Goal: Task Accomplishment & Management: Manage account settings

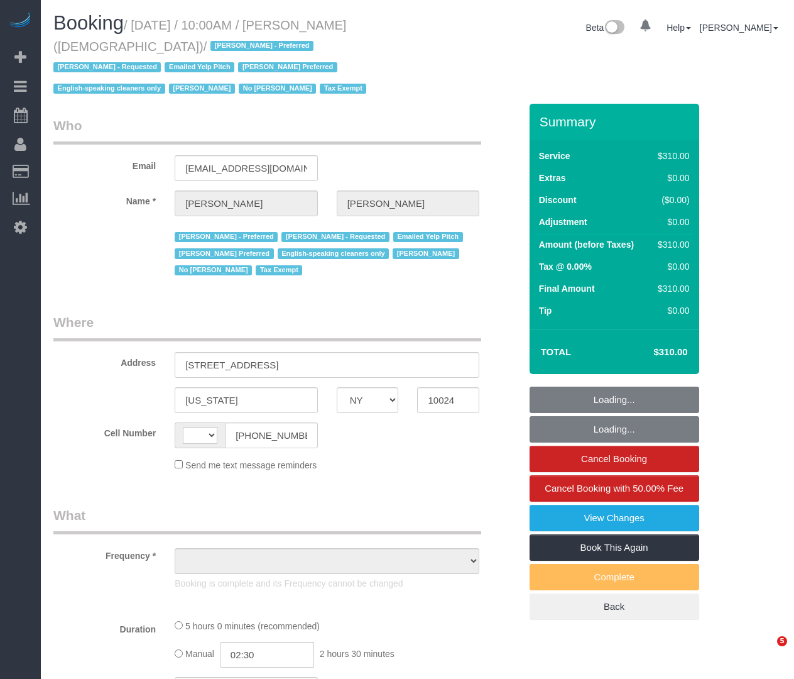
select select "NY"
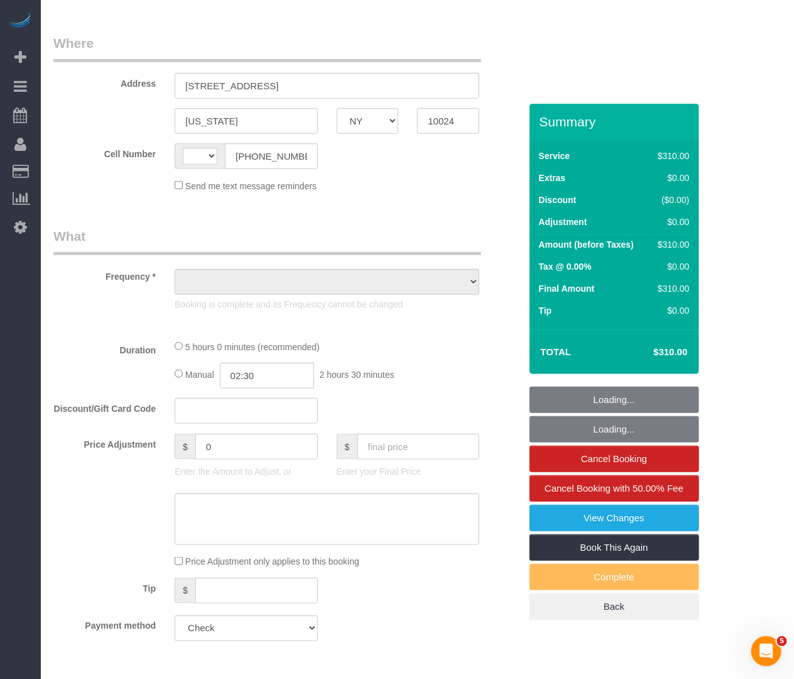
select select "300"
select select "number:89"
select select "number:90"
select select "number:15"
select select "number:7"
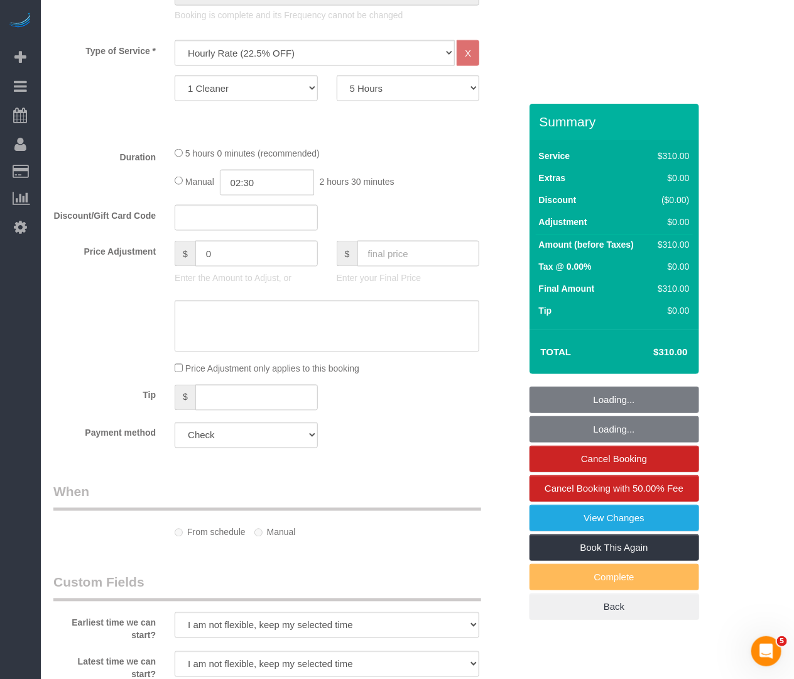
select select "string:[GEOGRAPHIC_DATA]"
select select "object:816"
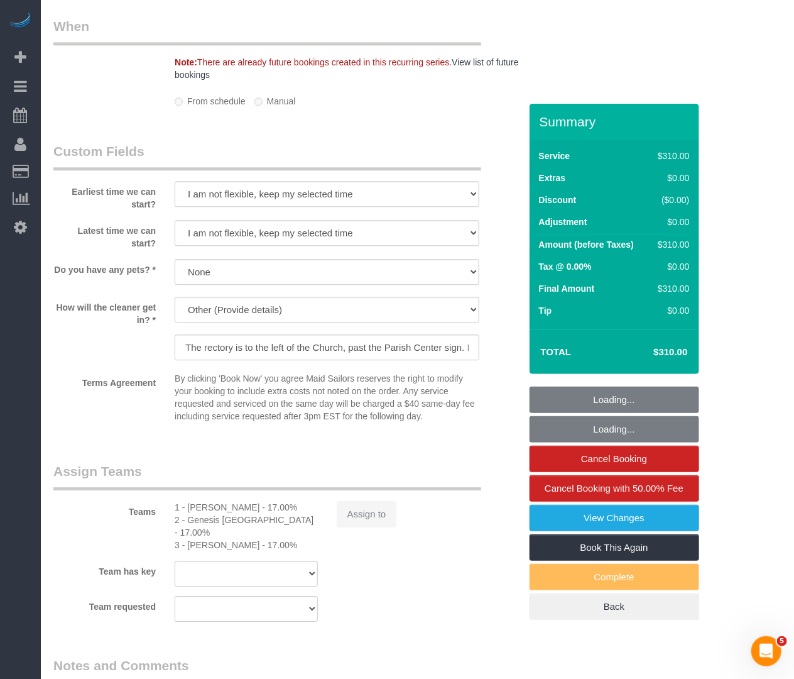
select select "spot1"
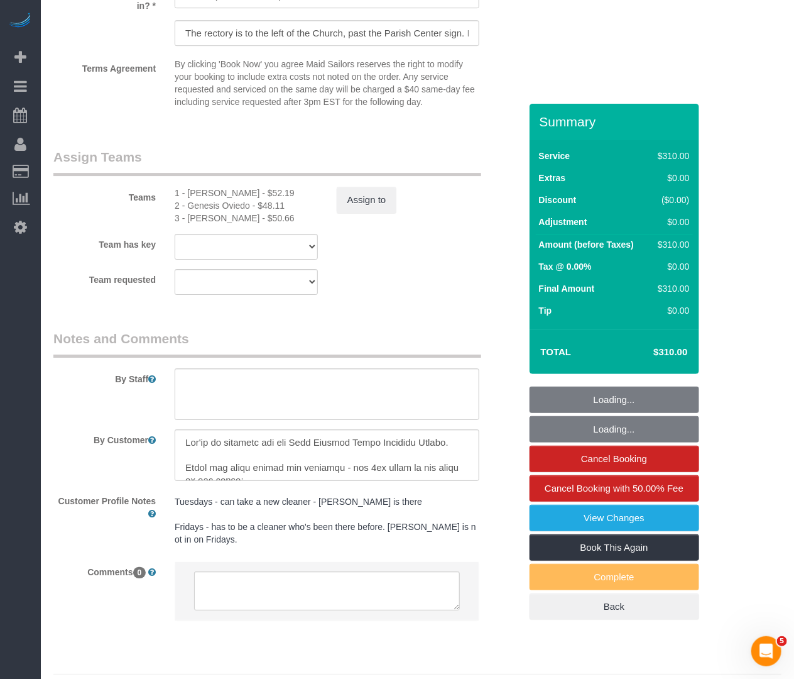
select select "object:1464"
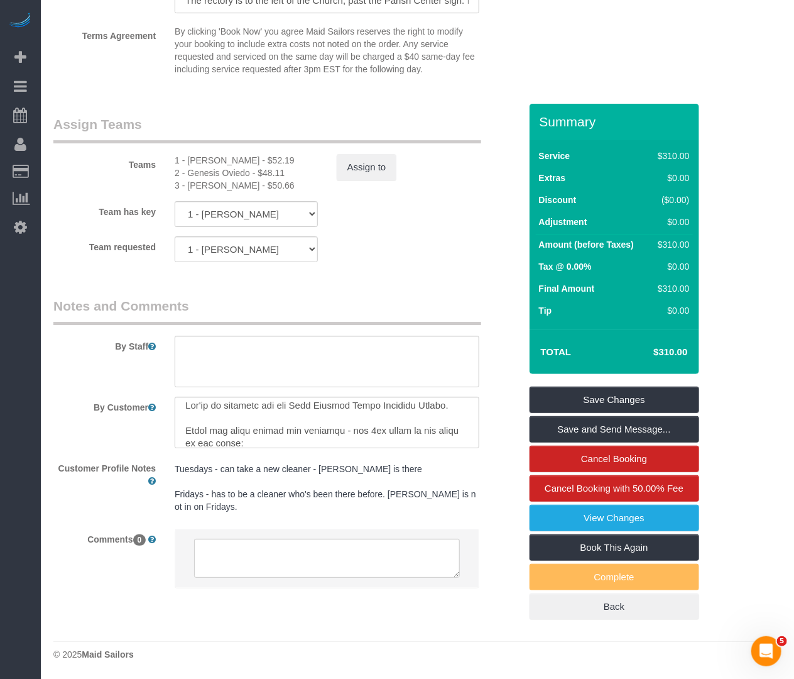
scroll to position [338, 0]
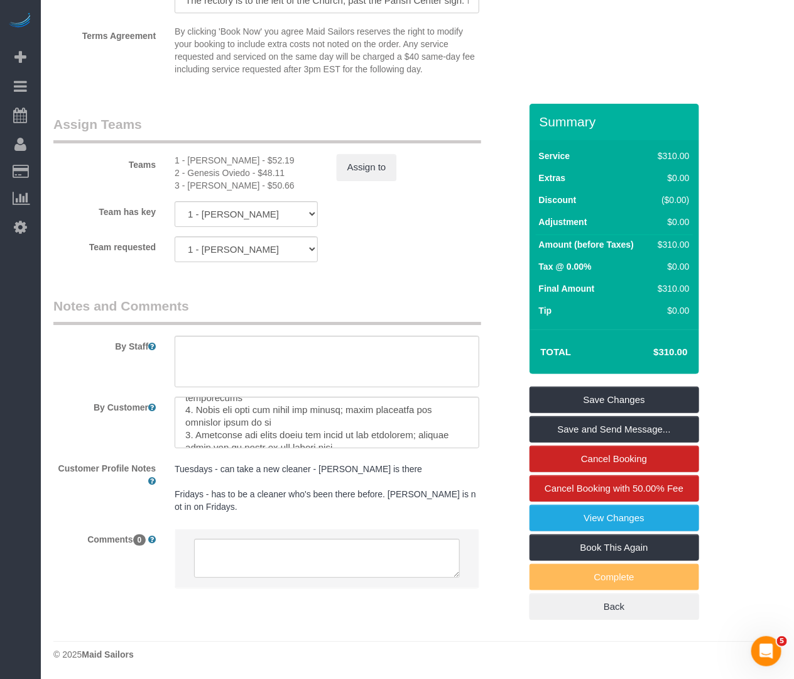
click at [417, 214] on div "Team has key 1 - Emely Jimenez 3 - Delilah Calzada 2 - Genesis Oviedo 000- Donn…" at bounding box center [287, 214] width 486 height 26
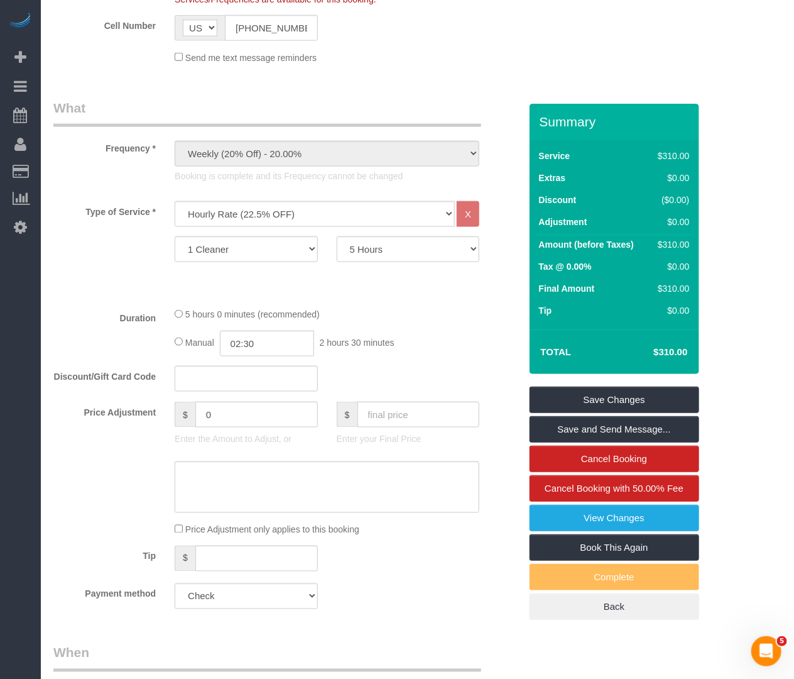
scroll to position [597, 0]
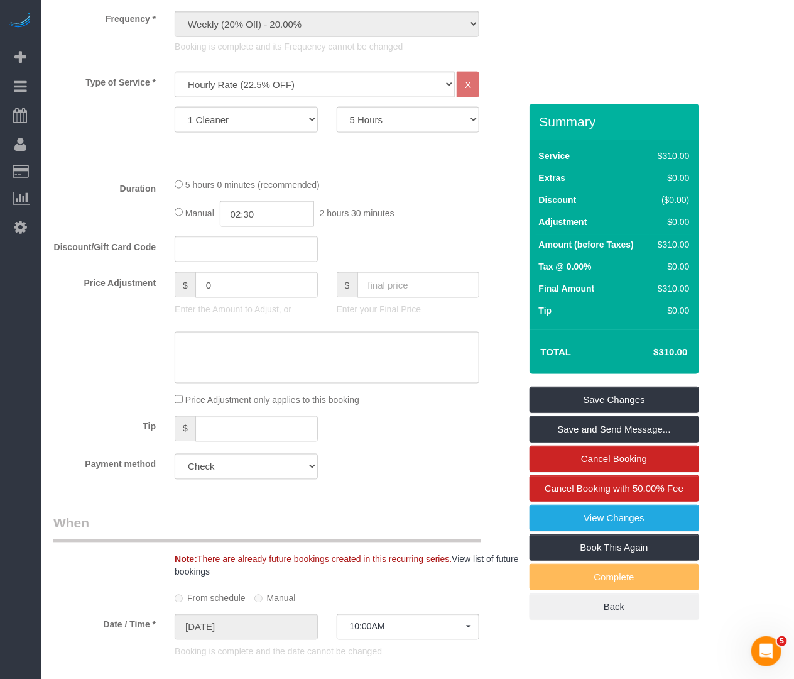
click at [499, 227] on div "Duration 5 hours 0 minutes (recommended) Manual 02:30 2 hours 30 minutes" at bounding box center [287, 202] width 486 height 49
drag, startPoint x: 366, startPoint y: 177, endPoint x: 369, endPoint y: 171, distance: 6.8
click at [366, 177] on fieldset "What Frequency * One Time Weekly (20% Off) - 20.00% Every 2 Weeks (15% Off) - 1…" at bounding box center [286, 229] width 467 height 520
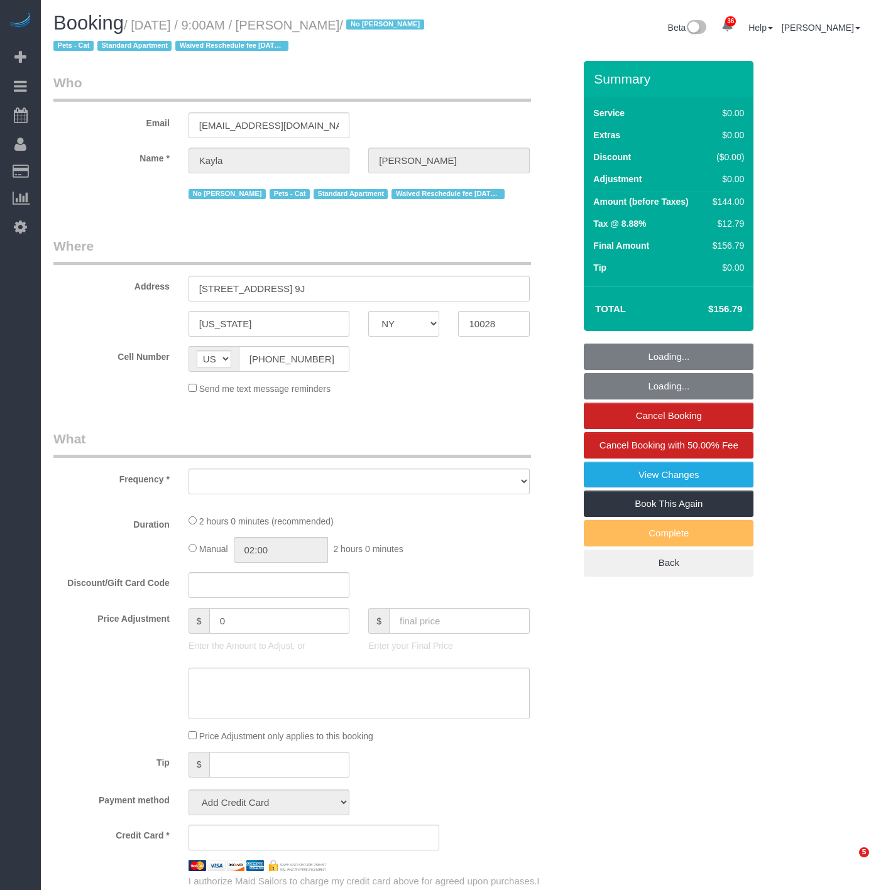
select select "NY"
select select "number:89"
select select "number:90"
select select "number:14"
select select "number:5"
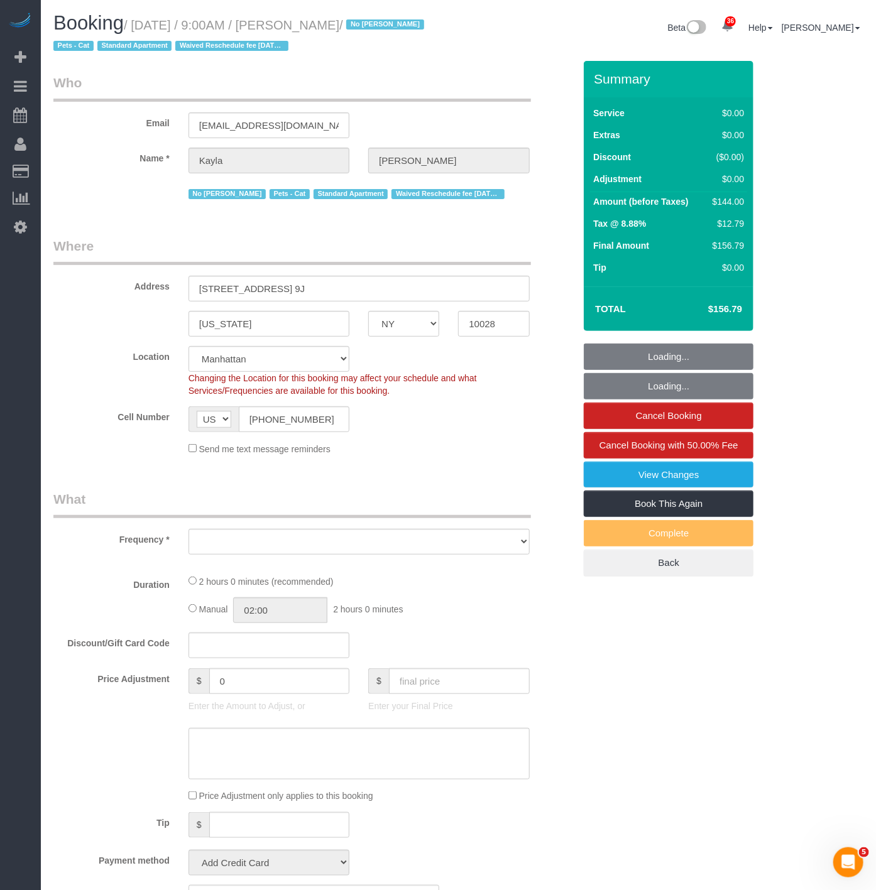
select select "1"
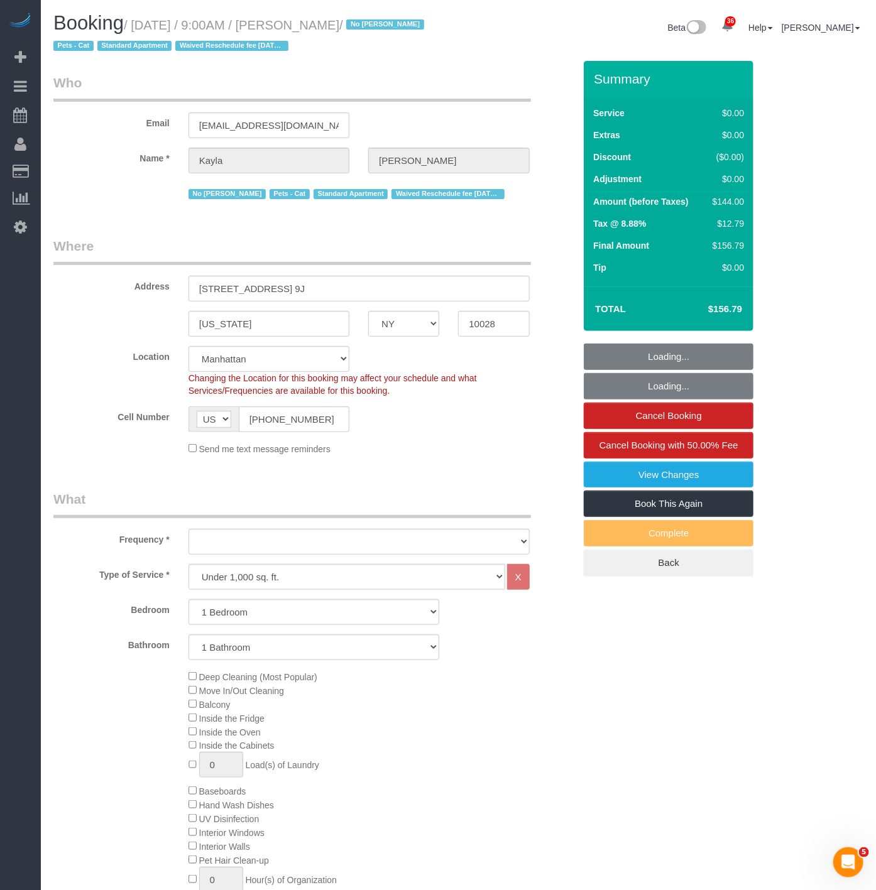
select select "object:11188"
select select "spot115"
select select "1"
select select "string:stripe-pm_1Mv9eU4VGloSiKo75uiBQ6R5"
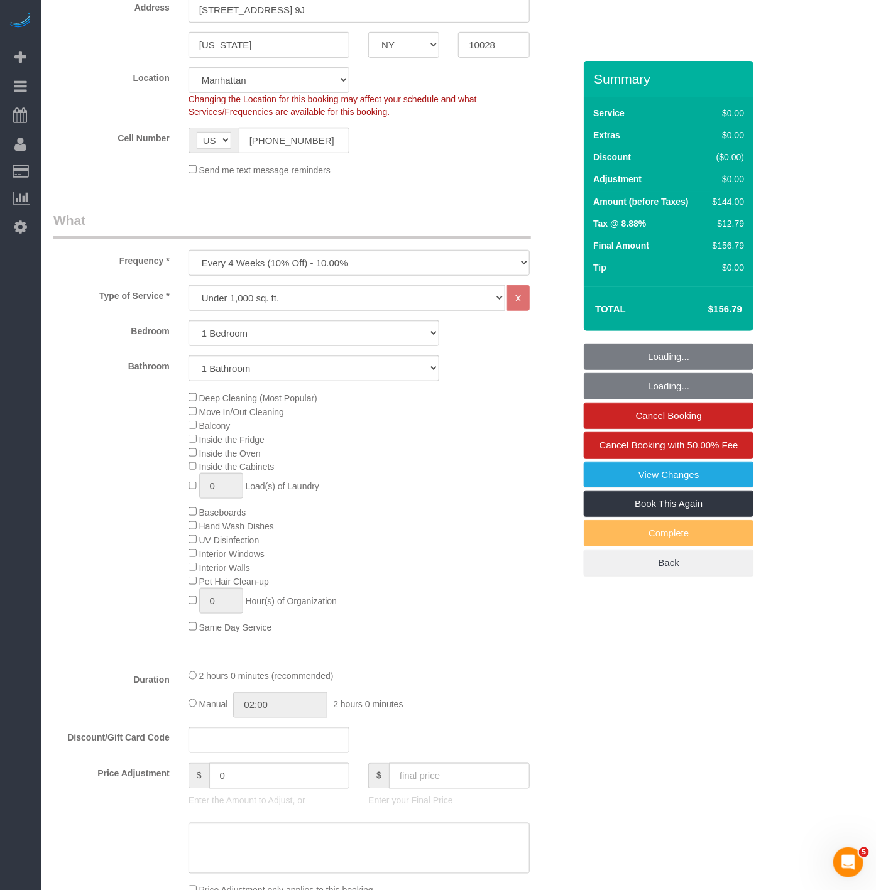
select select "object:11619"
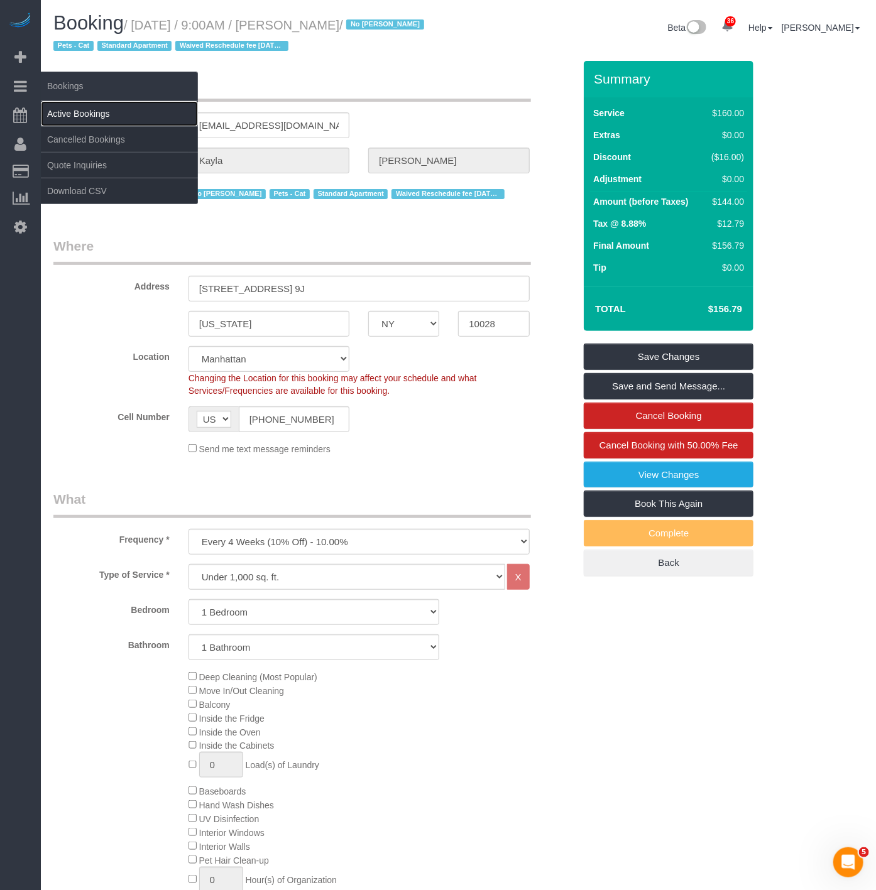
click at [58, 105] on link "Active Bookings" at bounding box center [119, 113] width 157 height 25
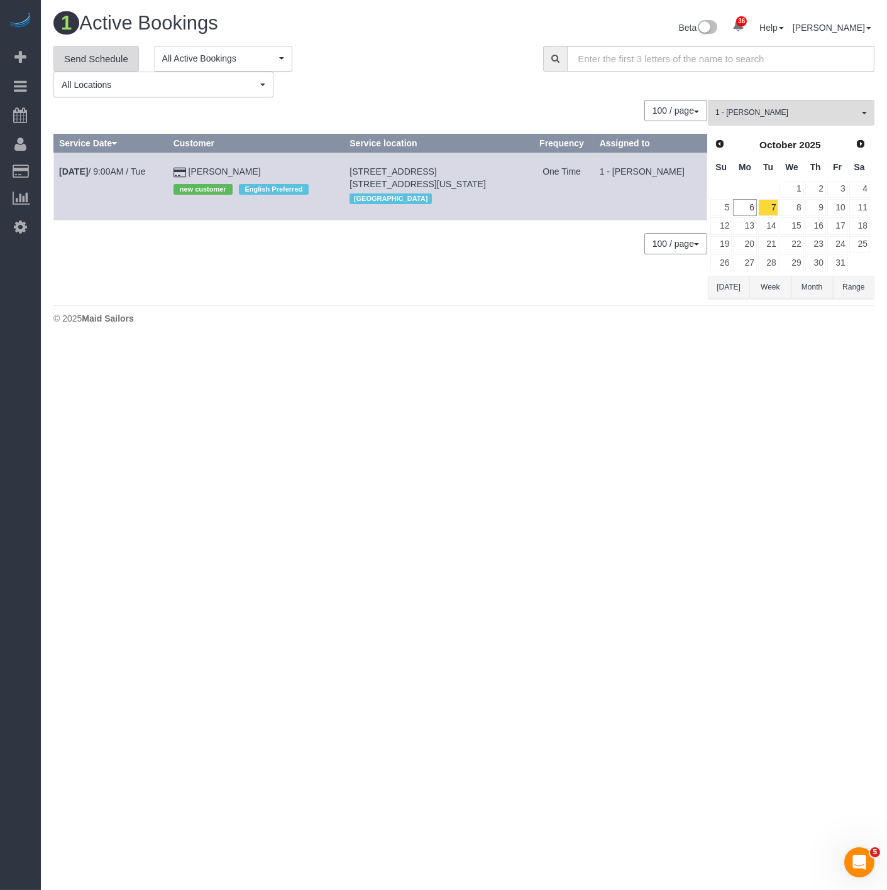
click at [67, 52] on link "Send Schedule" at bounding box center [95, 59] width 85 height 26
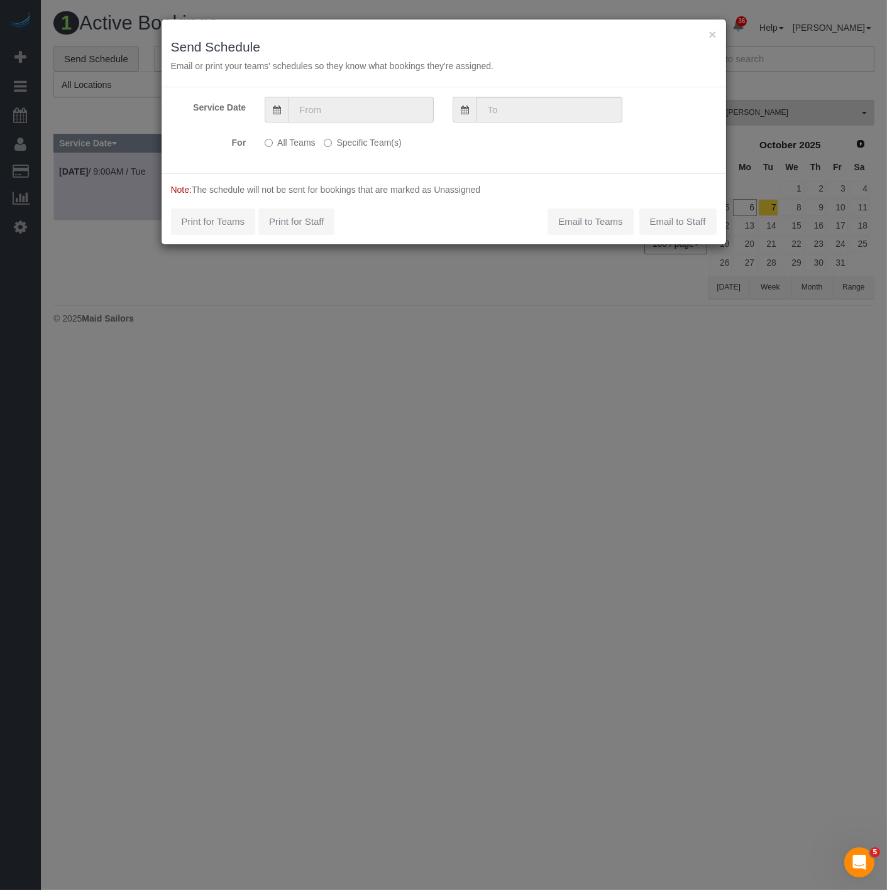
click at [325, 109] on input "text" at bounding box center [360, 110] width 145 height 26
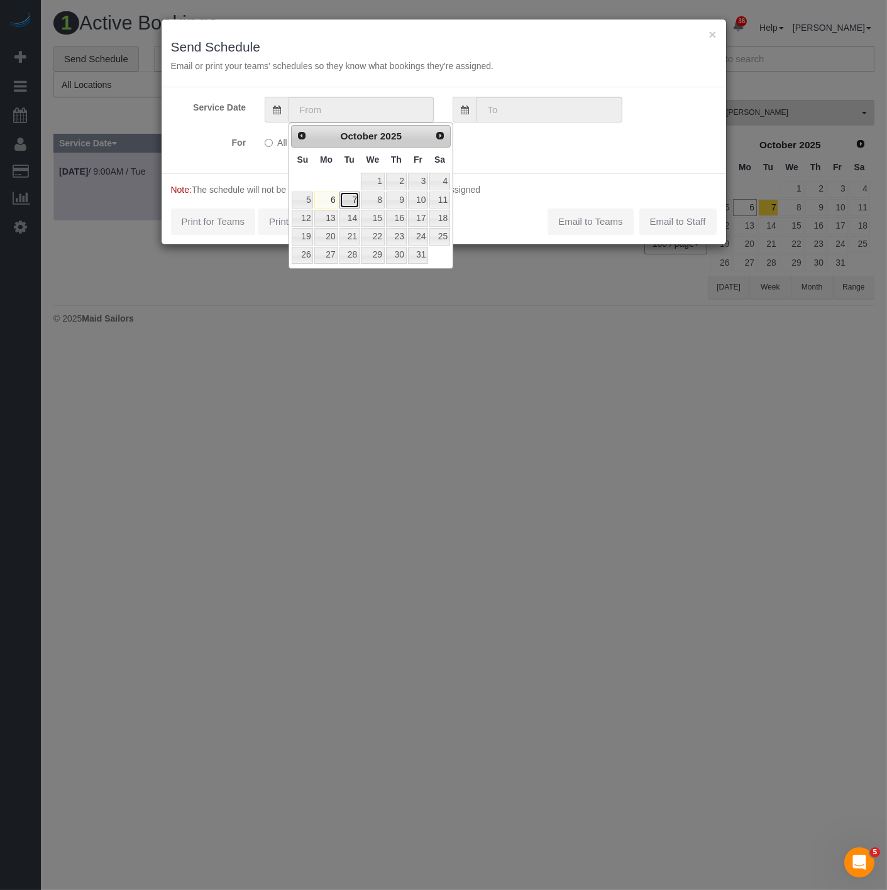
click at [343, 197] on link "7" at bounding box center [349, 200] width 20 height 17
type input "10/07/2025"
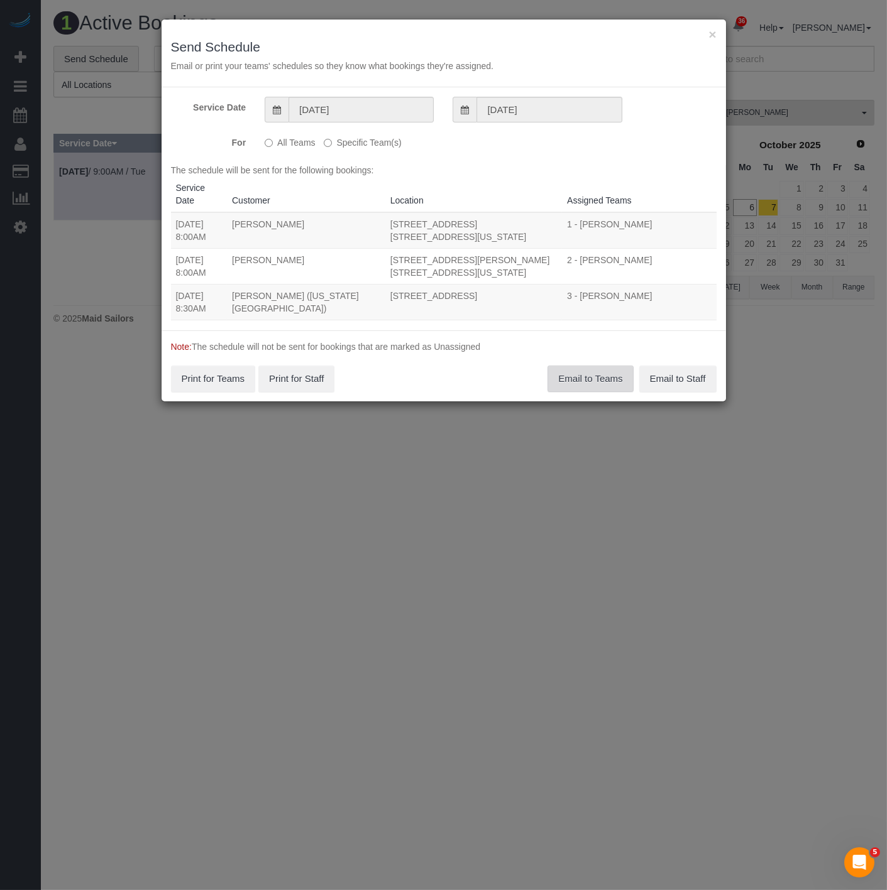
click at [552, 373] on button "Email to Teams" at bounding box center [589, 379] width 85 height 26
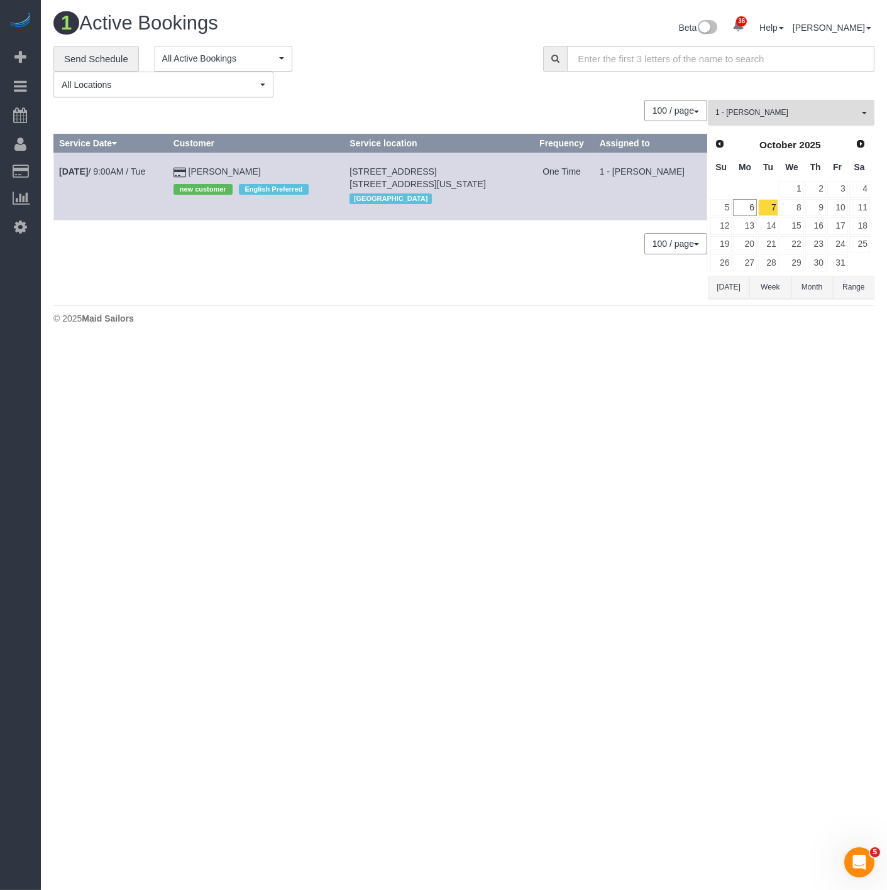
click at [839, 118] on span "1 - [PERSON_NAME]" at bounding box center [786, 112] width 143 height 11
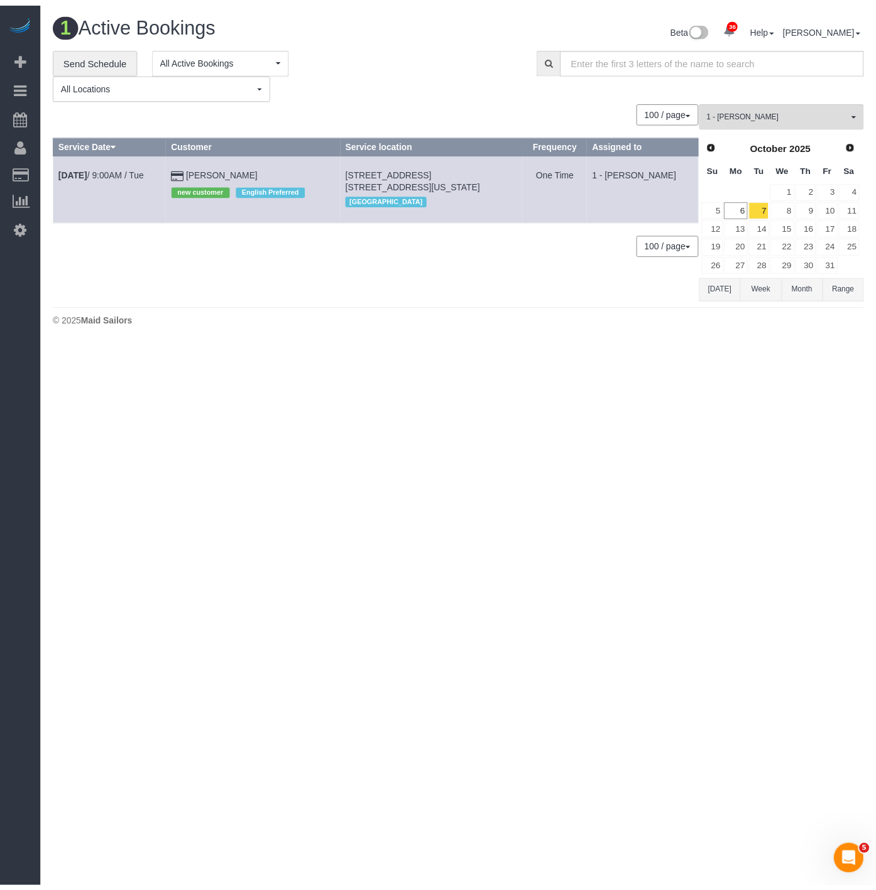
scroll to position [327, 0]
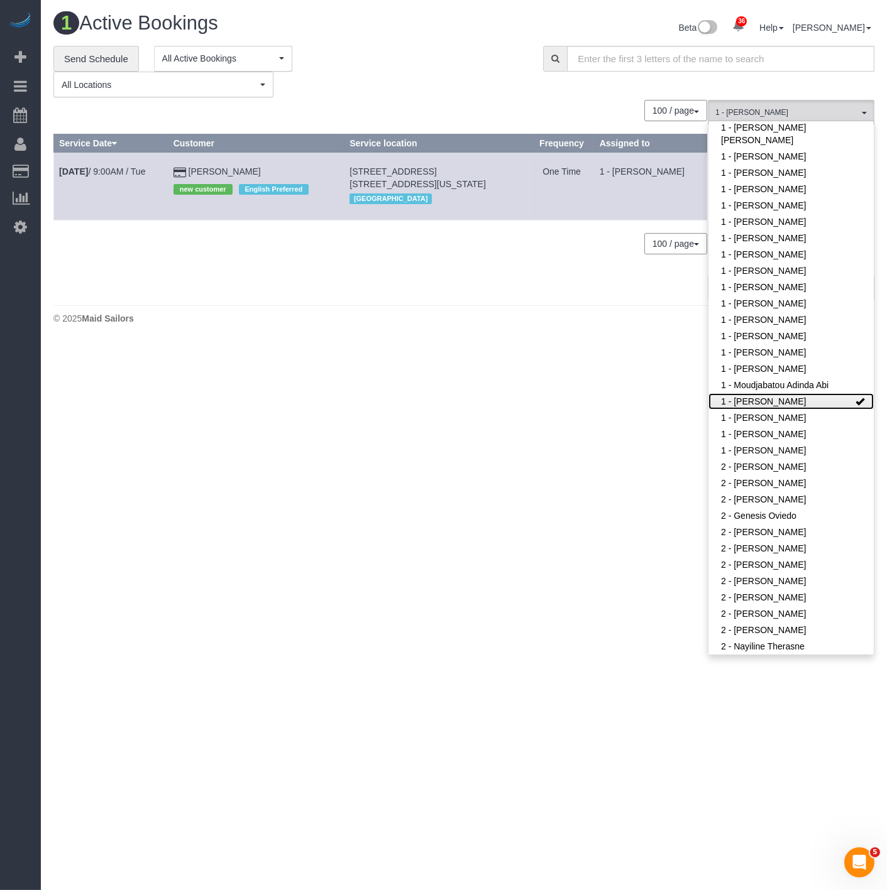
click at [774, 393] on link "1 - [PERSON_NAME]" at bounding box center [790, 401] width 165 height 16
click at [773, 410] on link "1 - [PERSON_NAME]" at bounding box center [790, 418] width 165 height 16
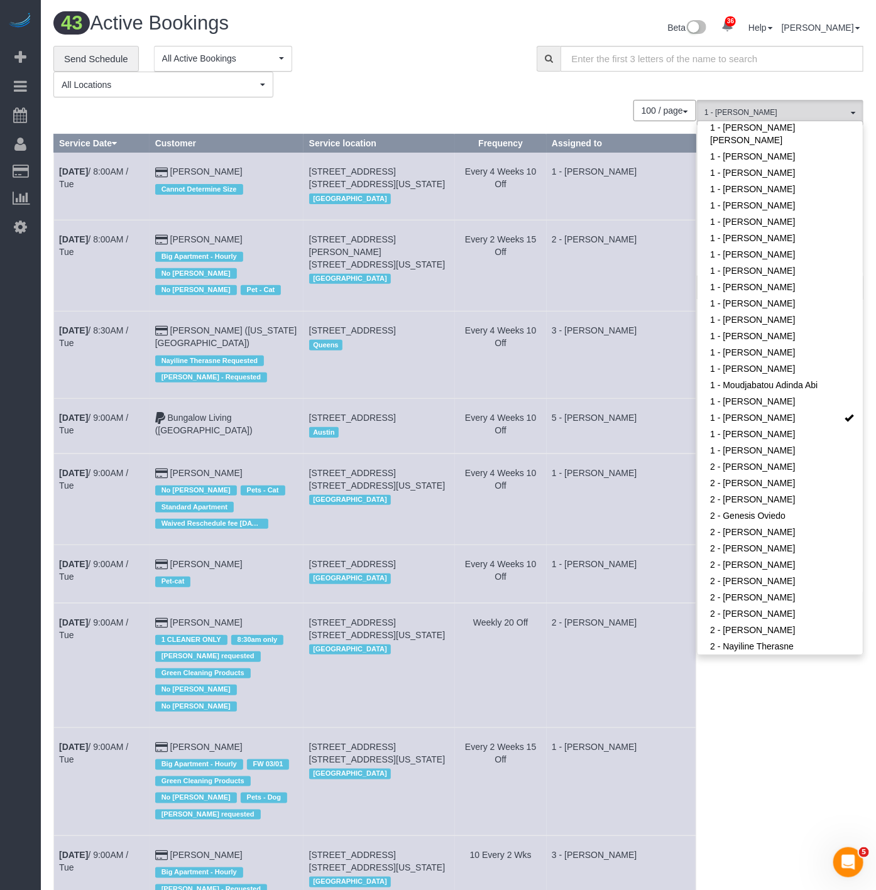
click at [561, 78] on div "**********" at bounding box center [458, 72] width 829 height 52
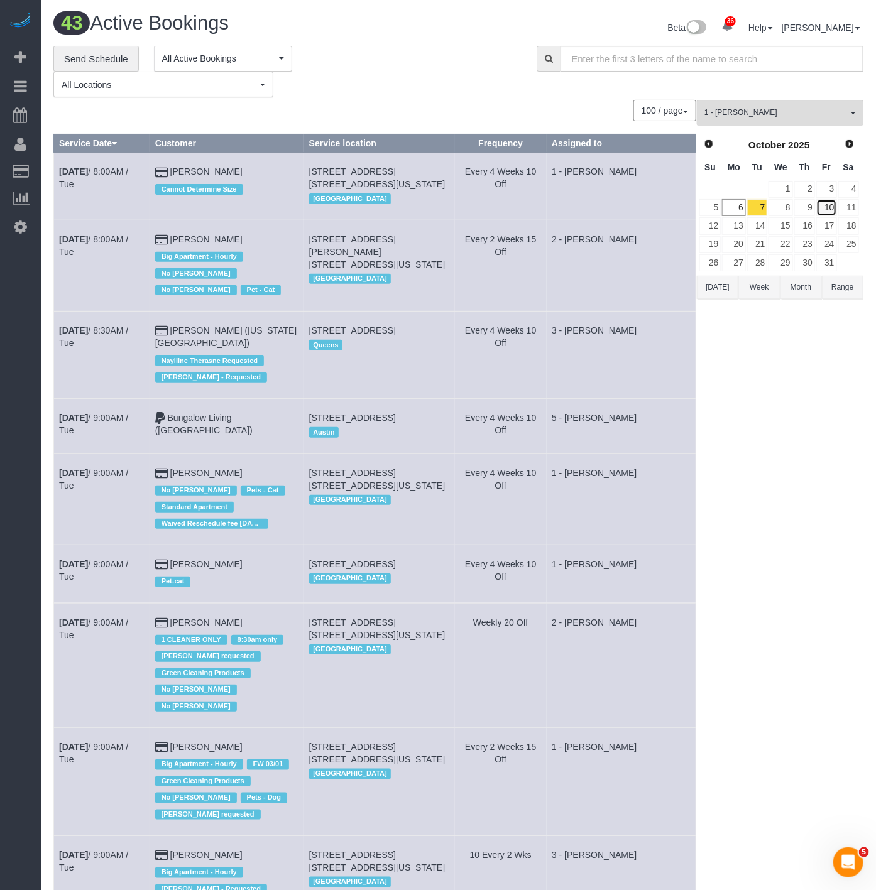
click at [831, 216] on link "10" at bounding box center [826, 207] width 21 height 17
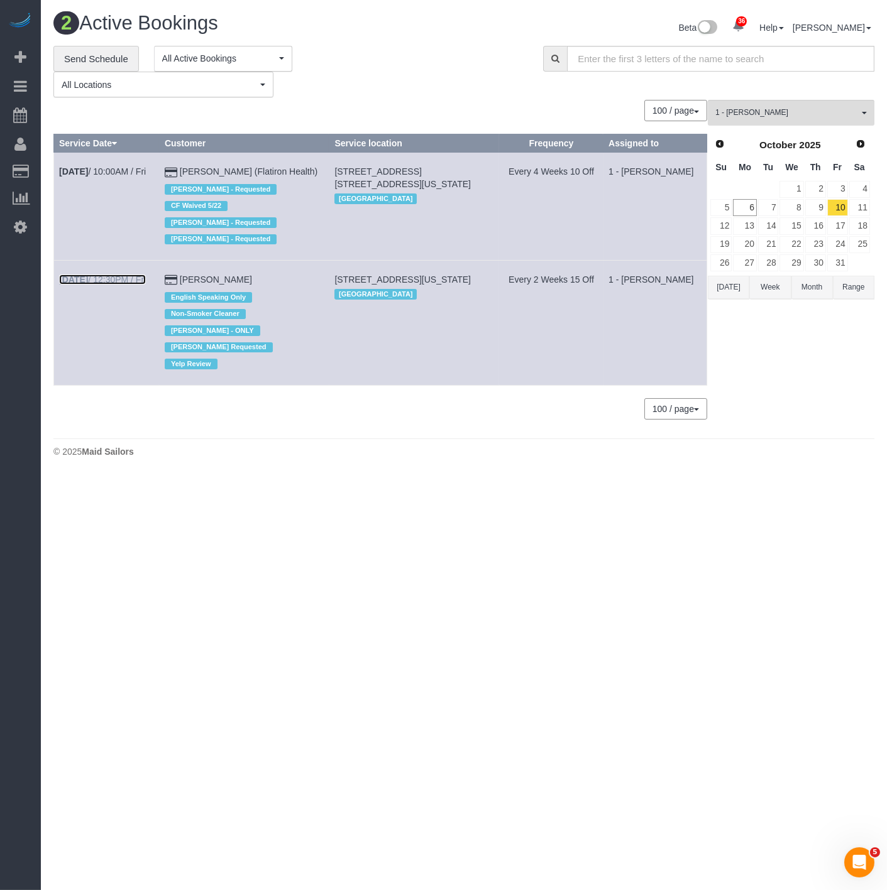
click at [136, 281] on link "Oct 10th / 12:30PM / Fri" at bounding box center [102, 280] width 87 height 10
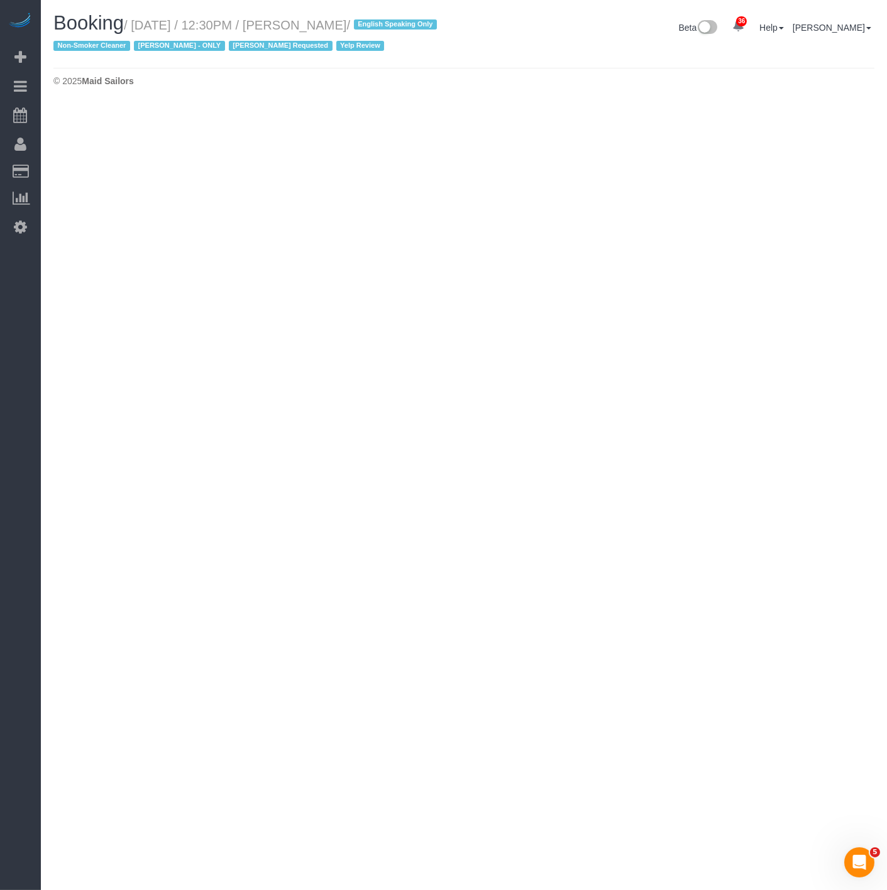
select select "NY"
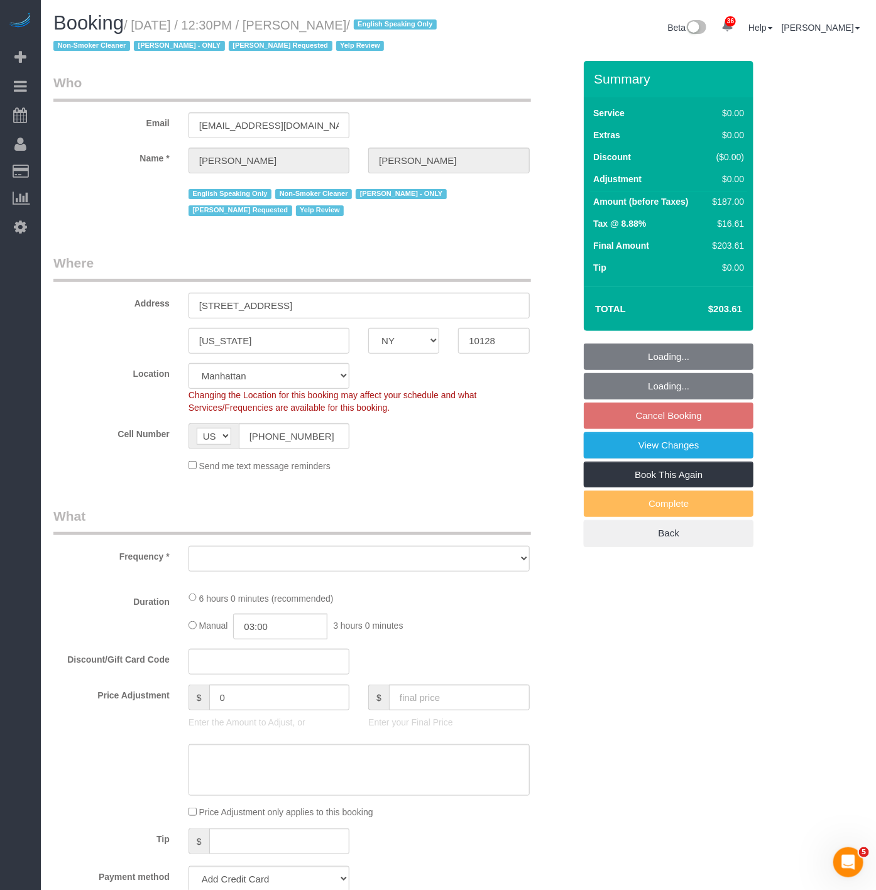
select select "object:14089"
select select "string:stripe-pm_1PsPP14VGloSiKo7KAxZUUsI"
select select "2"
select select "number:89"
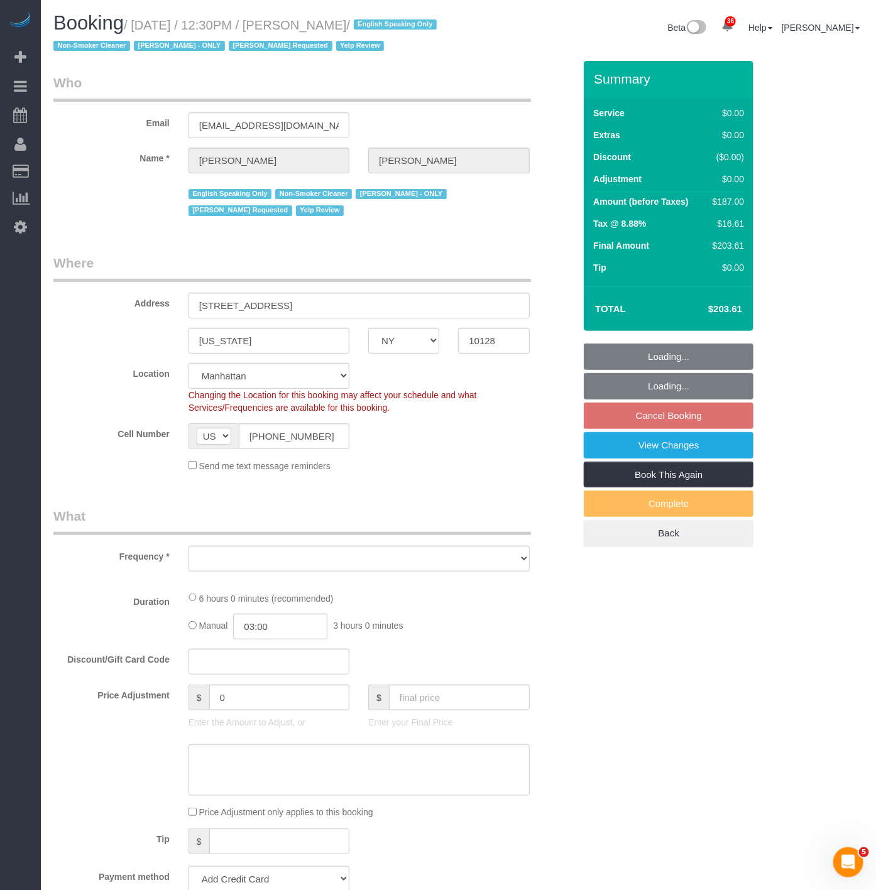
select select "number:90"
select select "number:15"
select select "number:5"
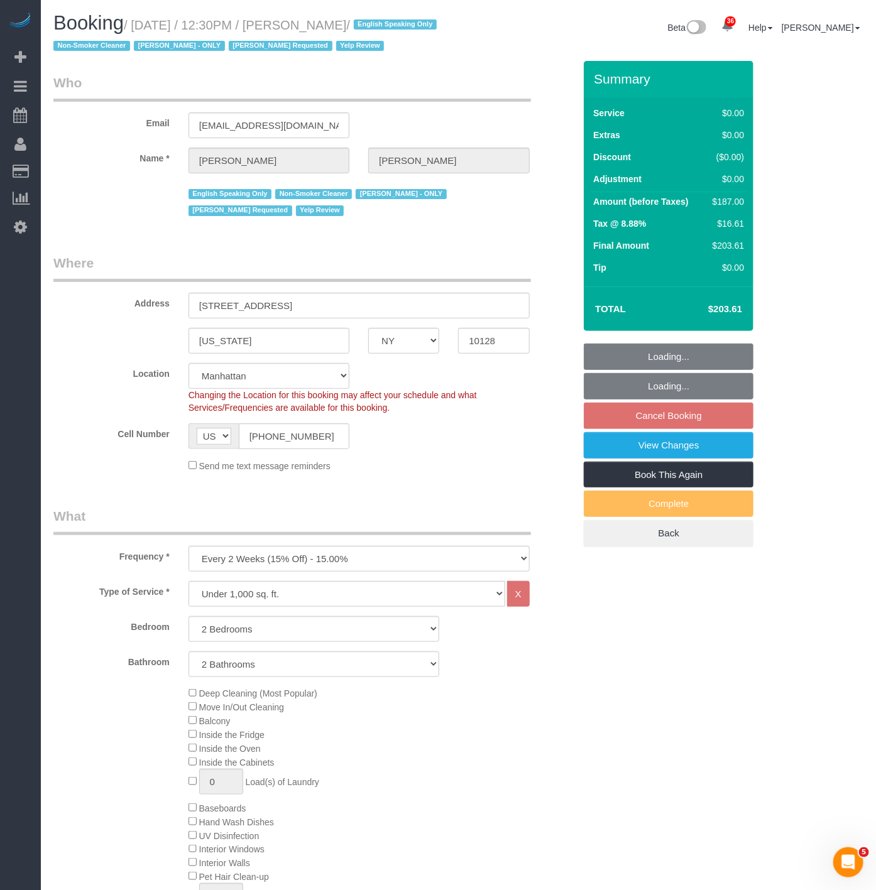
select select "object:14737"
select select "2"
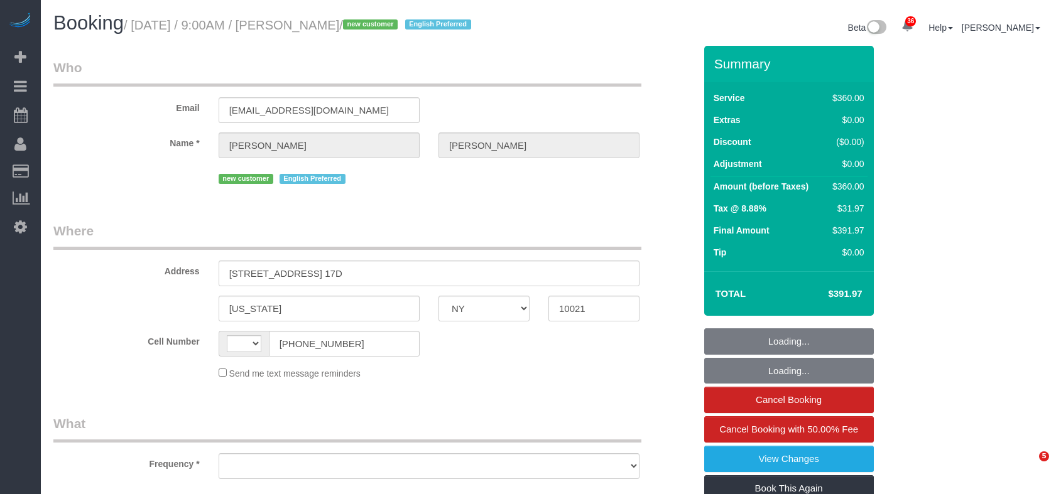
select select "NY"
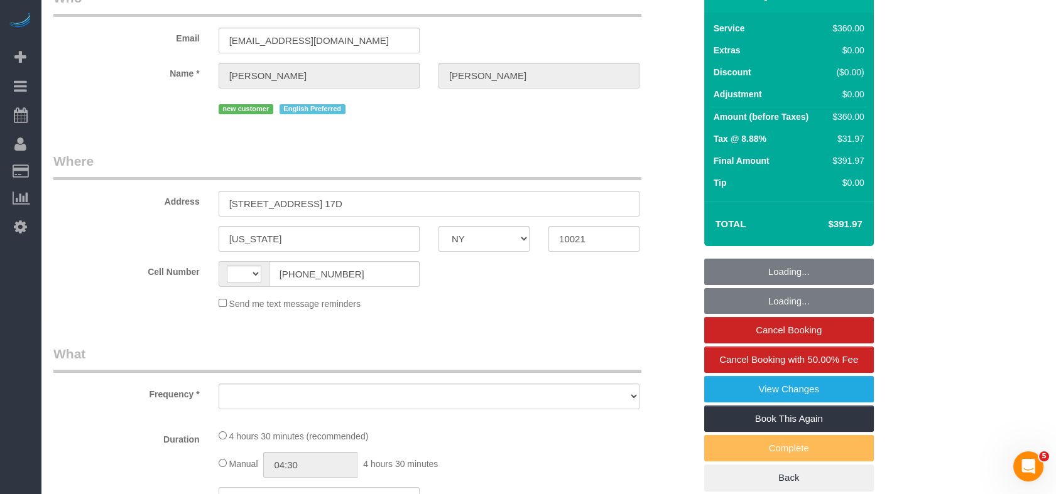
select select "string:[GEOGRAPHIC_DATA]"
select select "object:830"
select select "string:stripe-pm_1SFFX84VGloSiKo7hCrALoJH"
select select "spot1"
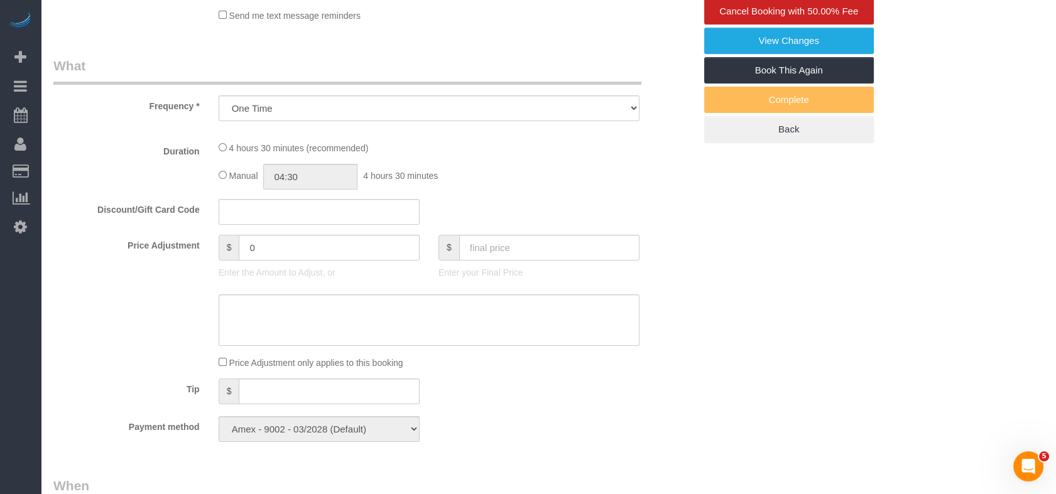
select select "270"
select select "number:89"
select select "number:75"
select select "number:13"
select select "number:5"
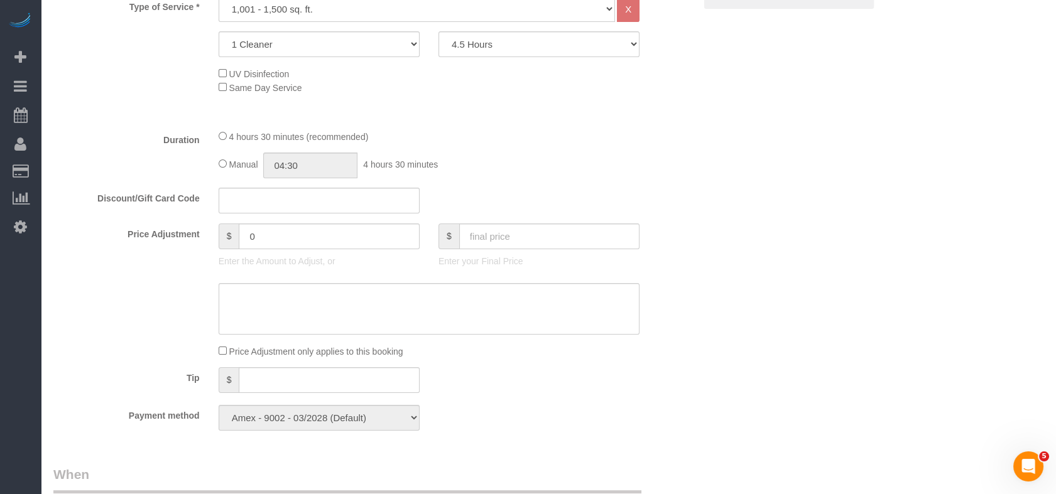
scroll to position [698, 0]
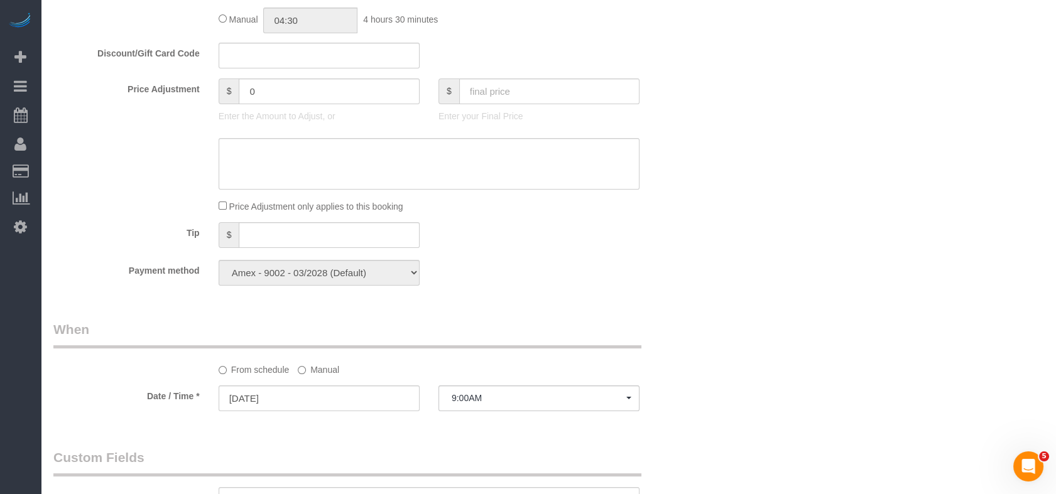
select select "object:1443"
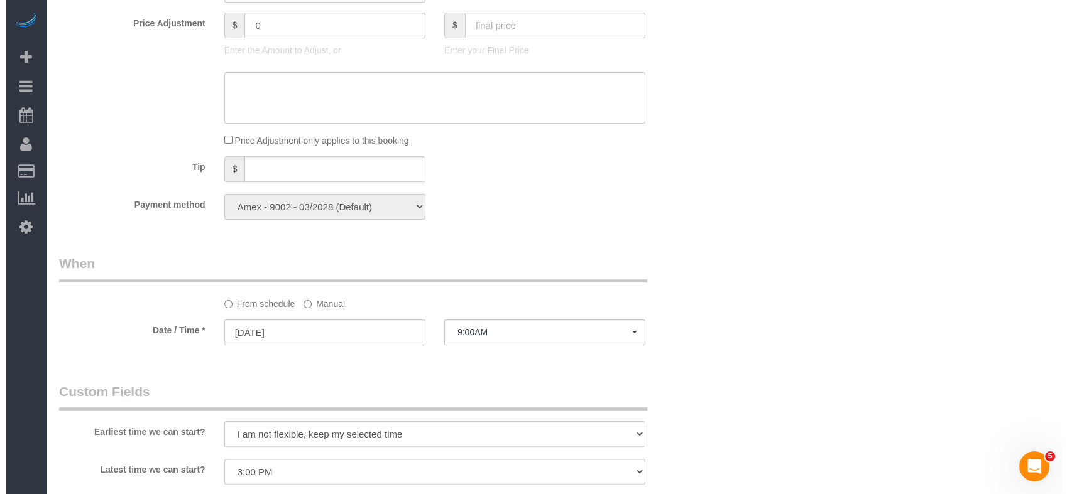
scroll to position [1047, 0]
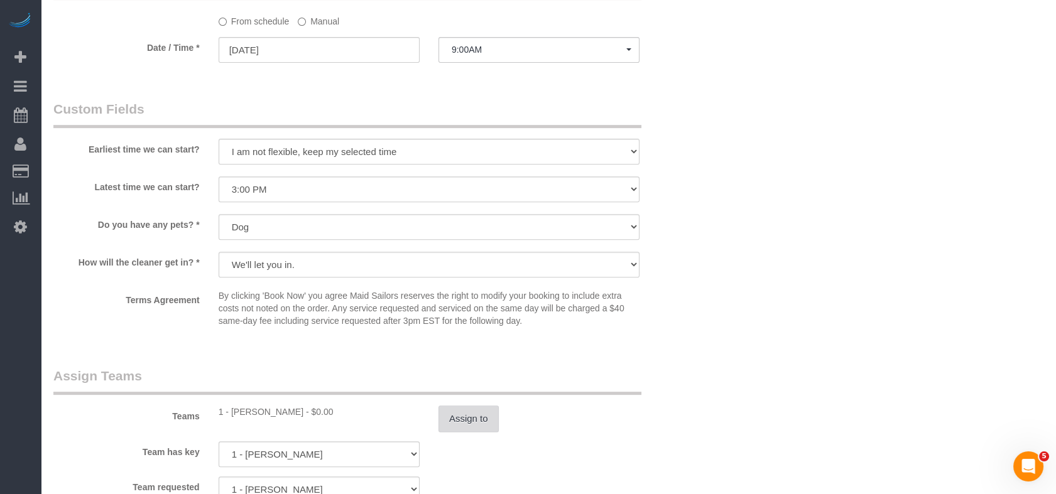
click at [496, 423] on button "Assign to" at bounding box center [469, 419] width 60 height 26
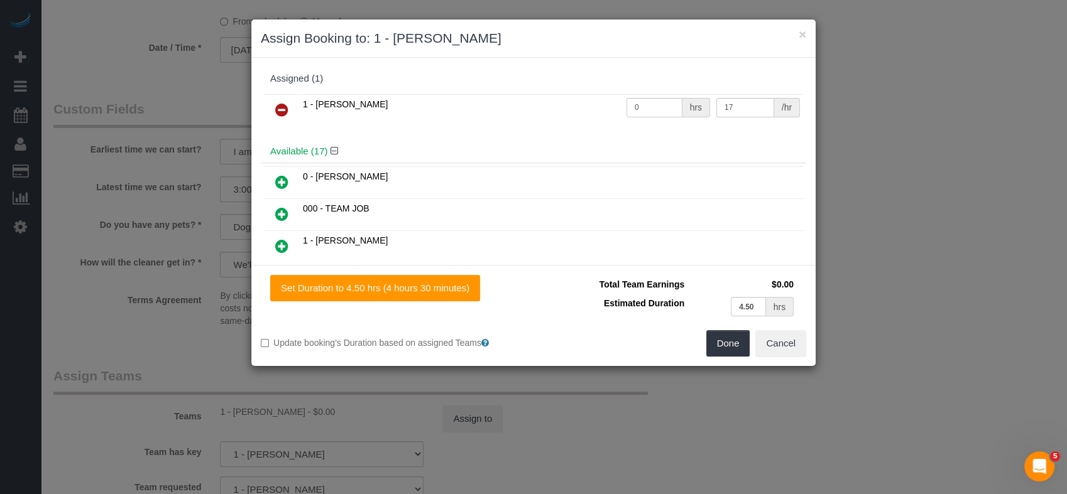
click at [275, 107] on icon at bounding box center [281, 109] width 13 height 15
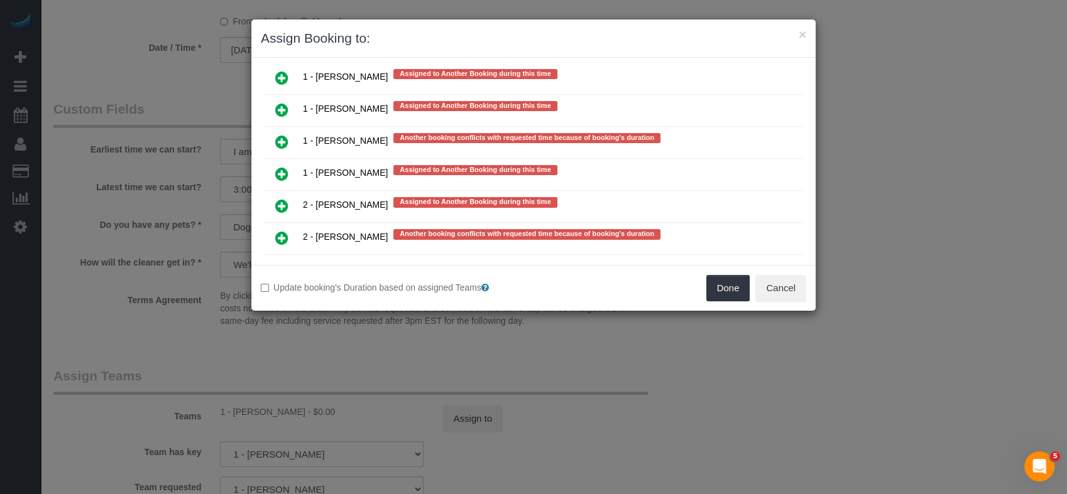
scroll to position [2234, 0]
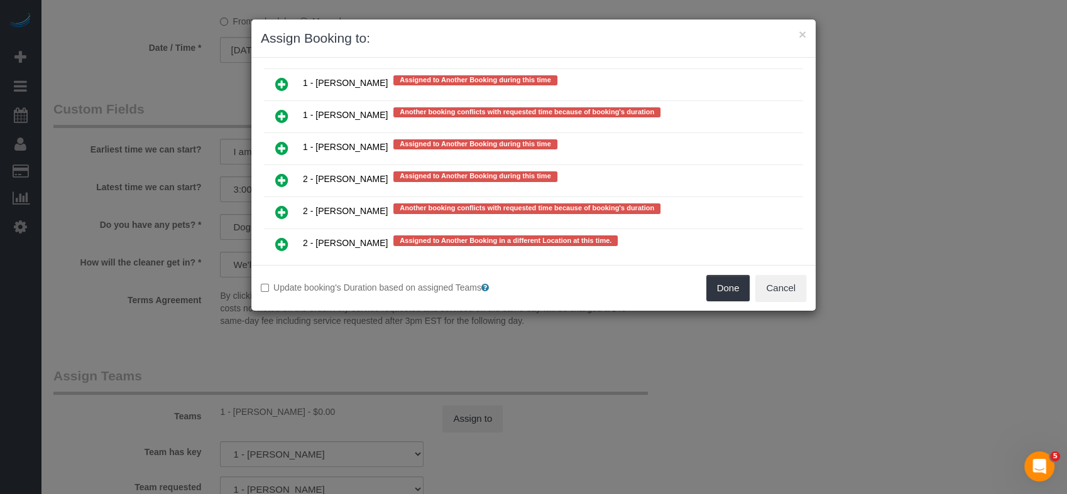
click at [449, 58] on div "Assigned (0) No Assigned Teams Available (18) 0 - Kenia Cabanilla Rosado 000 - …" at bounding box center [533, 161] width 564 height 207
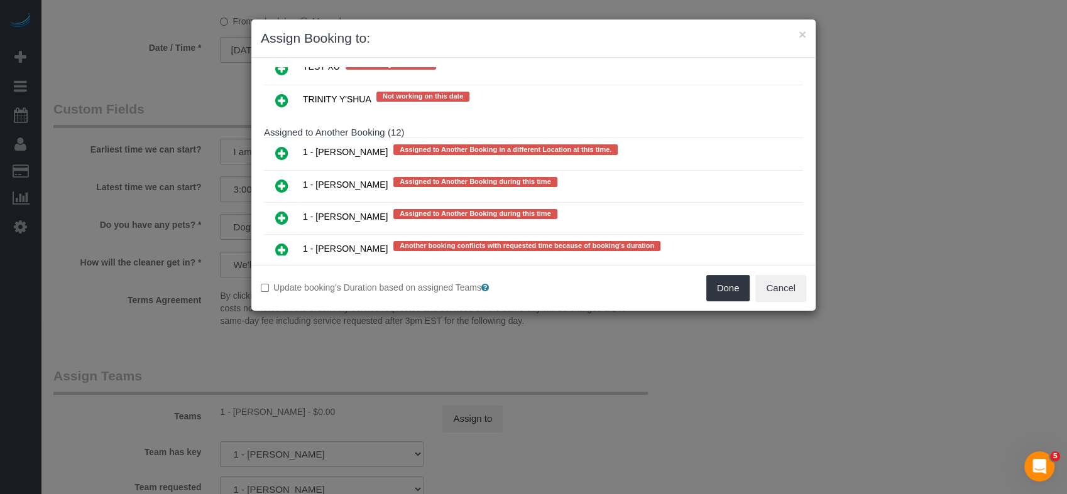
click at [285, 206] on link at bounding box center [282, 218] width 30 height 25
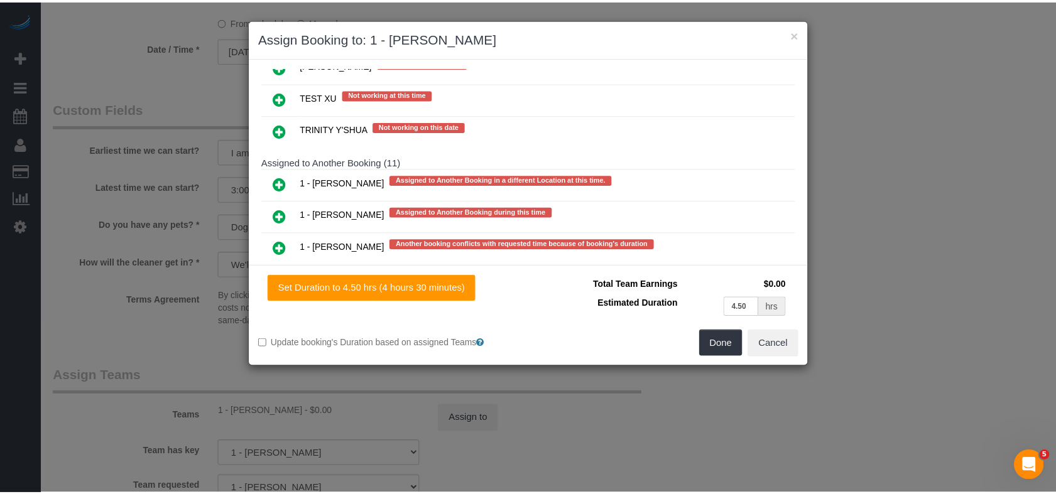
scroll to position [2129, 0]
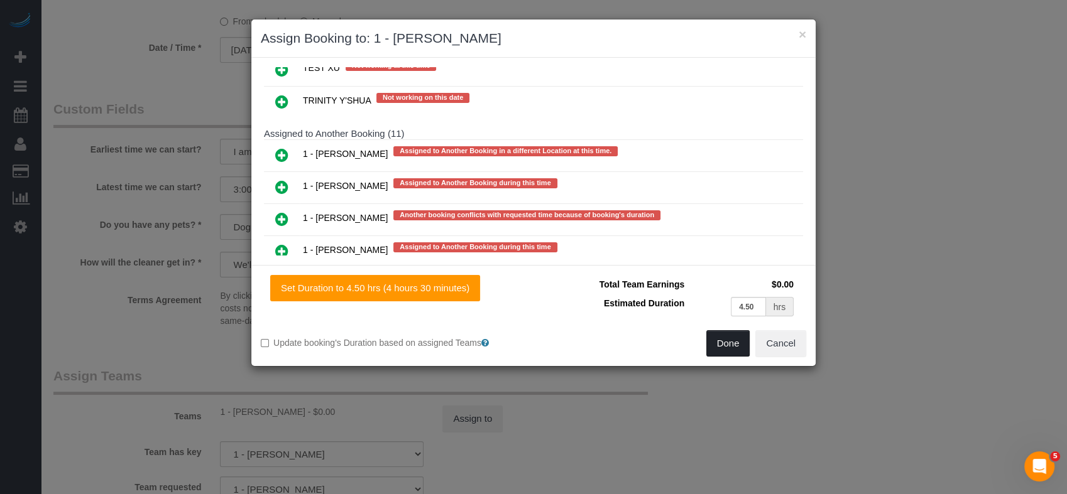
click at [731, 339] on button "Done" at bounding box center [728, 343] width 44 height 26
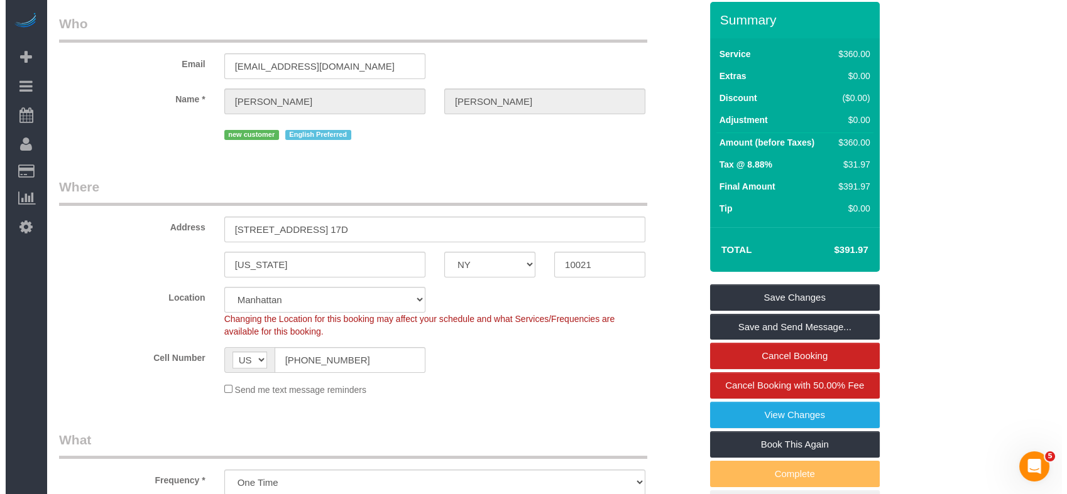
scroll to position [0, 0]
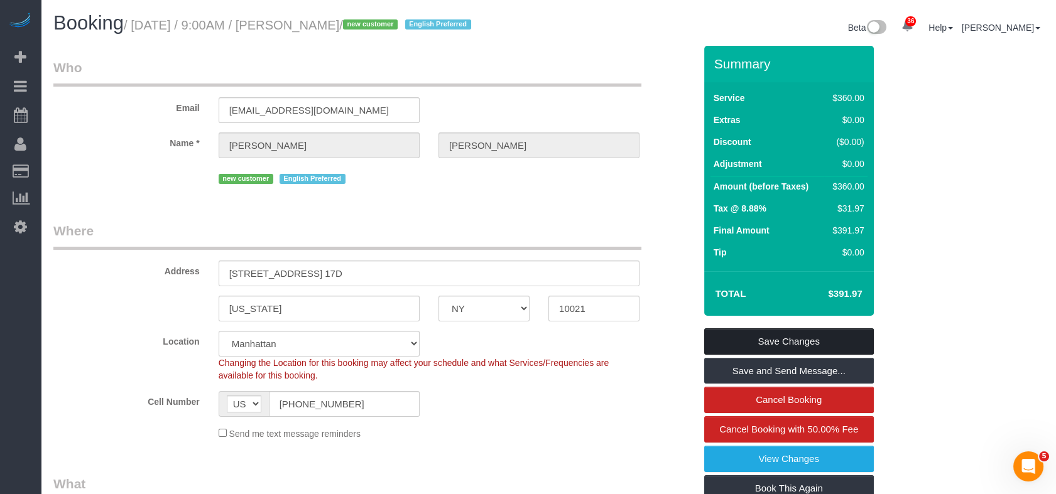
click at [741, 338] on link "Save Changes" at bounding box center [789, 342] width 170 height 26
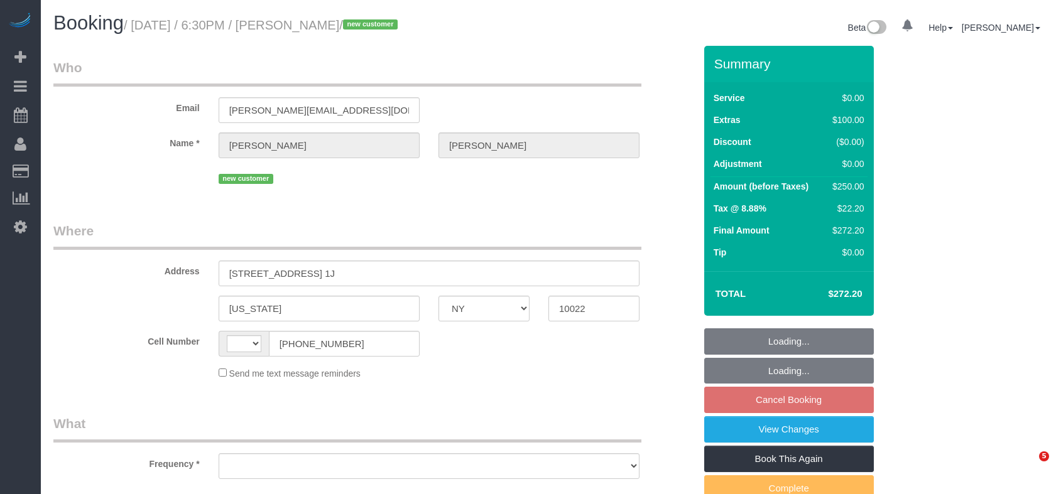
select select "NY"
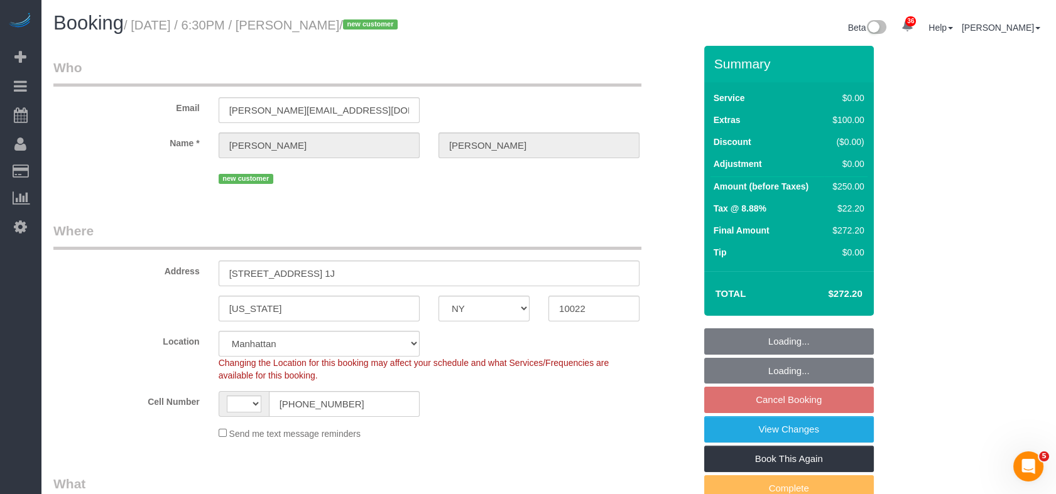
select select "object:719"
select select "string:stripe-pm_1SFGE14VGloSiKo78cp1AKh9"
select select "number:66"
select select "number:90"
select select "number:15"
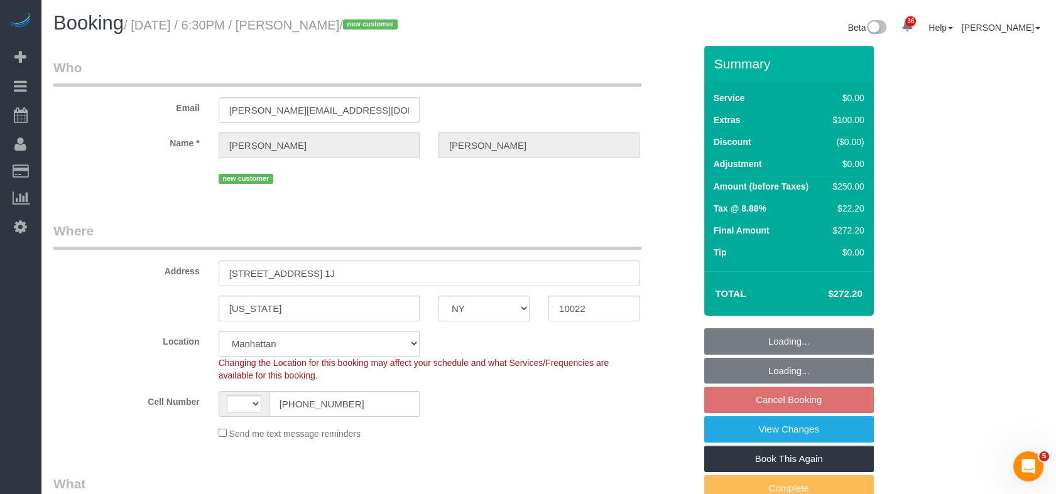
select select "number:6"
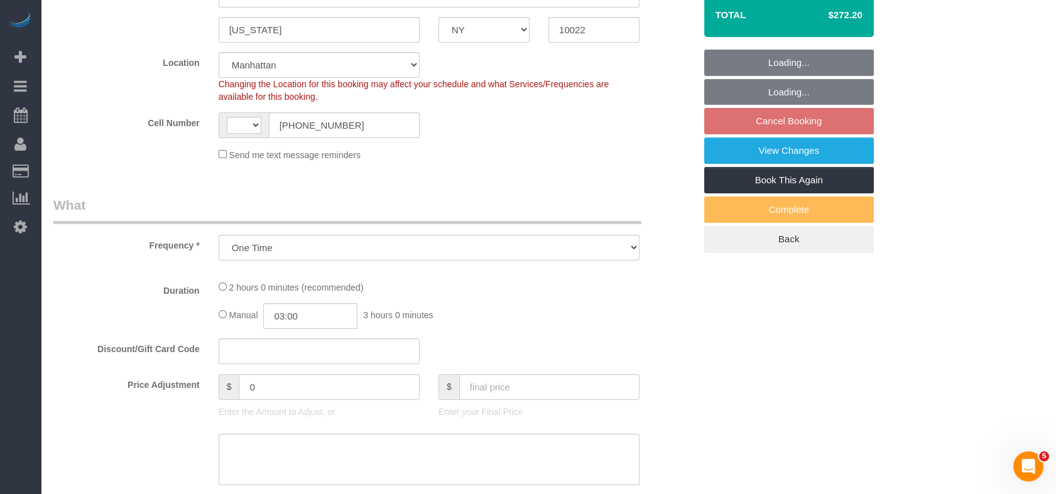
select select "string:[GEOGRAPHIC_DATA]"
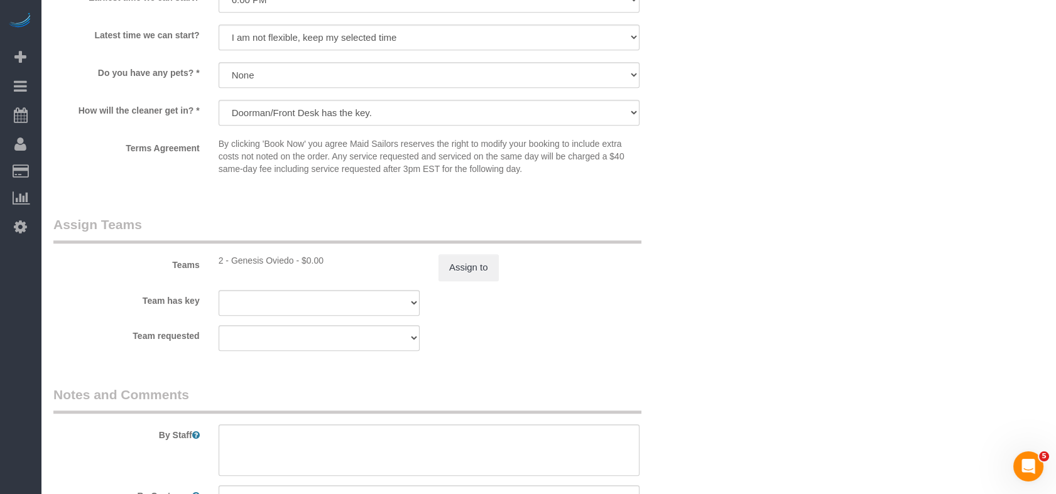
scroll to position [1536, 0]
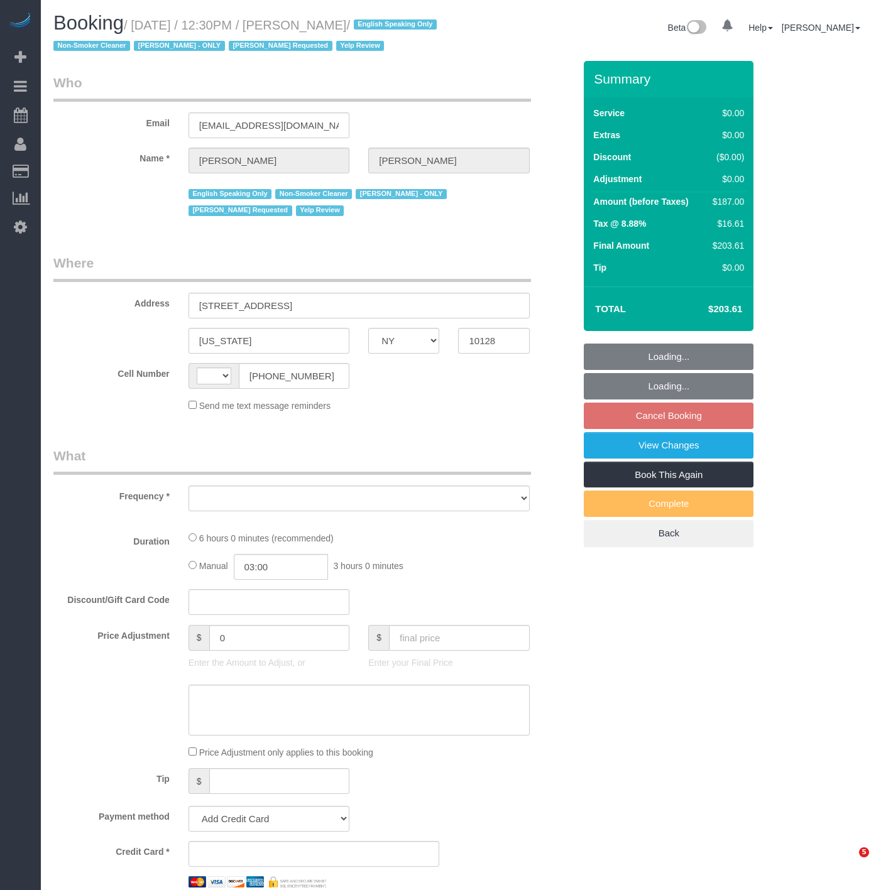
select select "NY"
select select "string:[GEOGRAPHIC_DATA]"
select select "object:852"
select select "number:89"
select select "number:90"
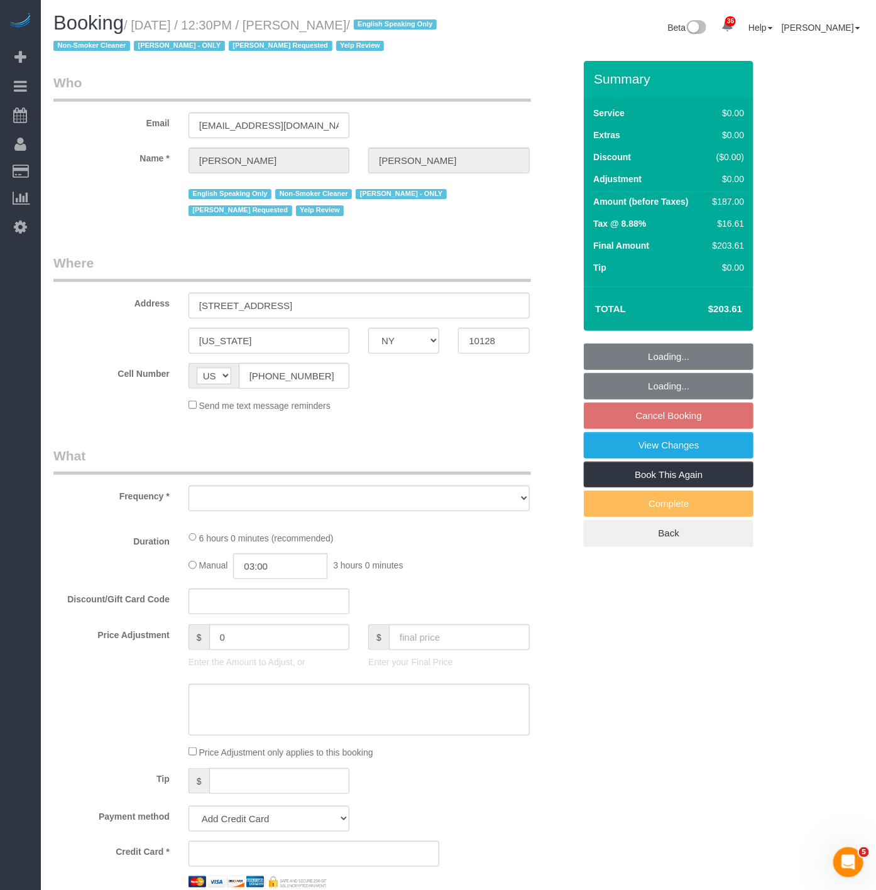
select select "number:15"
select select "number:5"
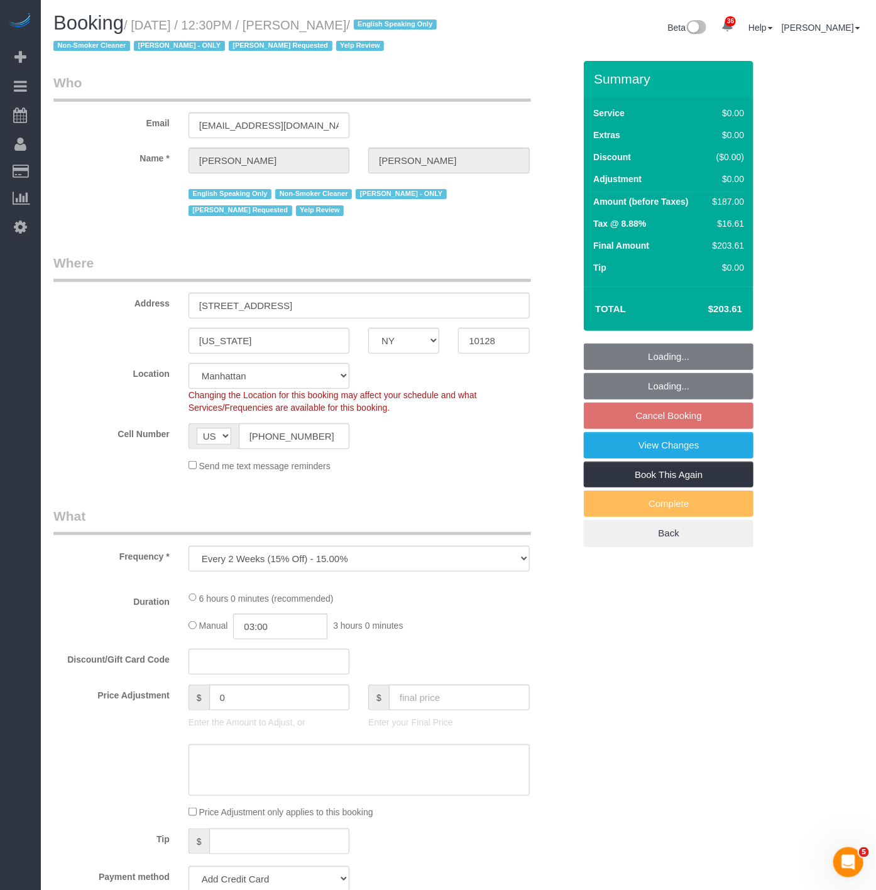
select select "object:1506"
select select "string:stripe-pm_1PsPP14VGloSiKo7KAxZUUsI"
select select "2"
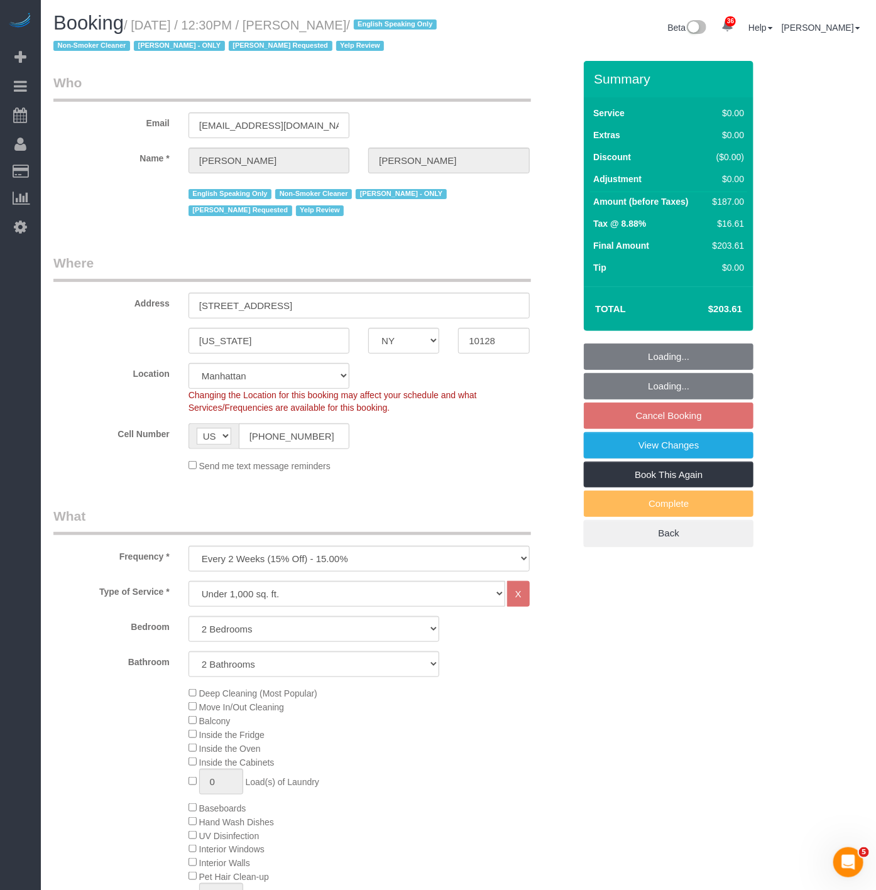
select select "2"
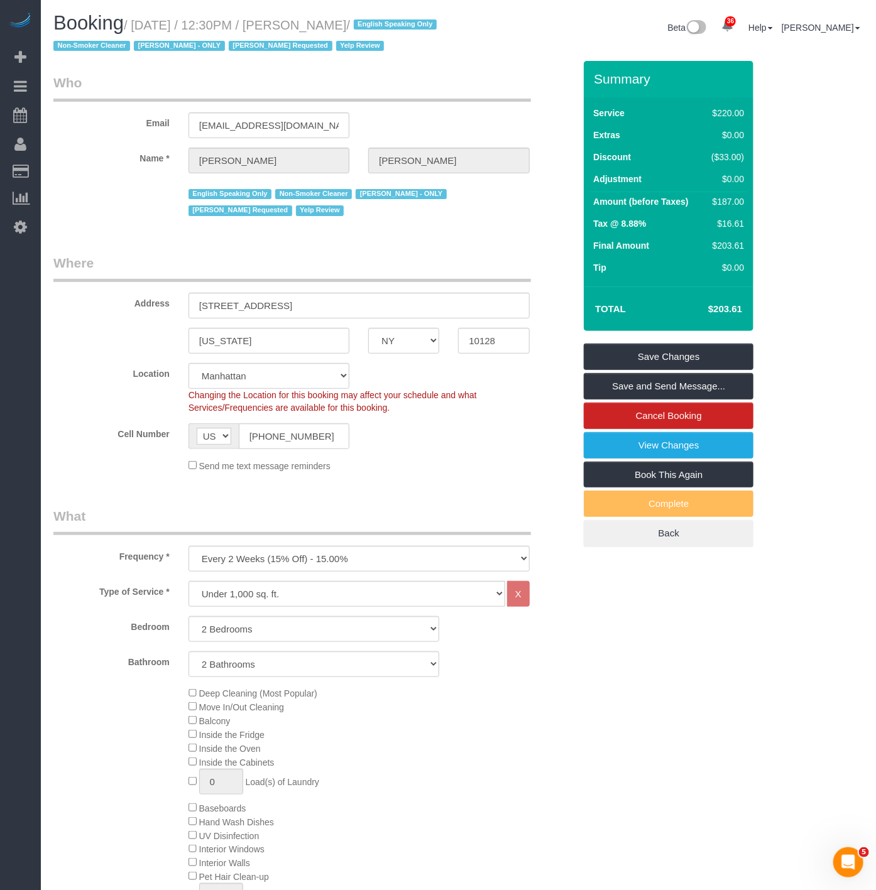
click at [110, 201] on div "English Speaking Only Non-Smoker Cleaner [PERSON_NAME] - ONLY [PERSON_NAME] Req…" at bounding box center [314, 201] width 540 height 36
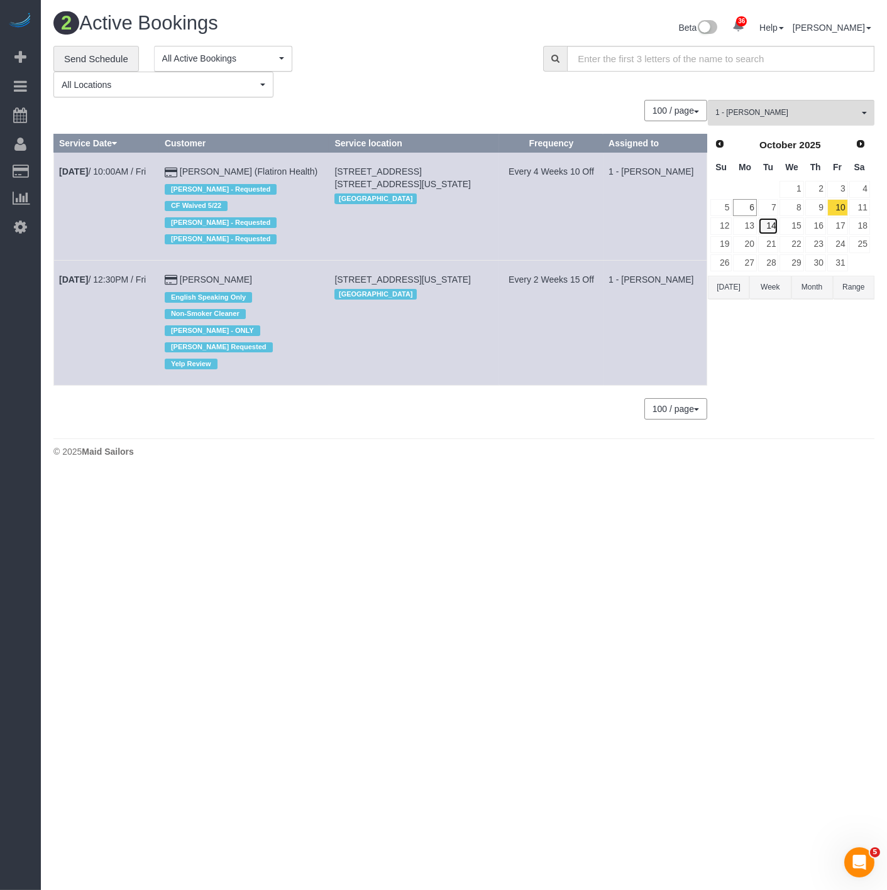
click at [772, 232] on link "14" at bounding box center [768, 225] width 21 height 17
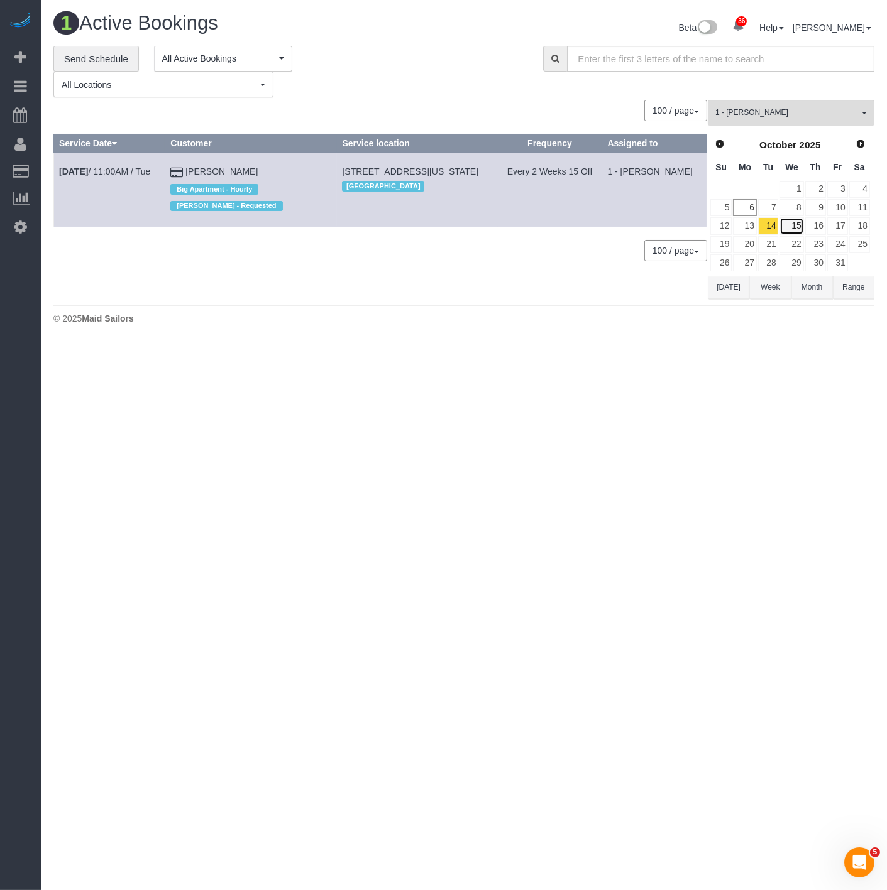
click at [790, 227] on link "15" at bounding box center [791, 225] width 24 height 17
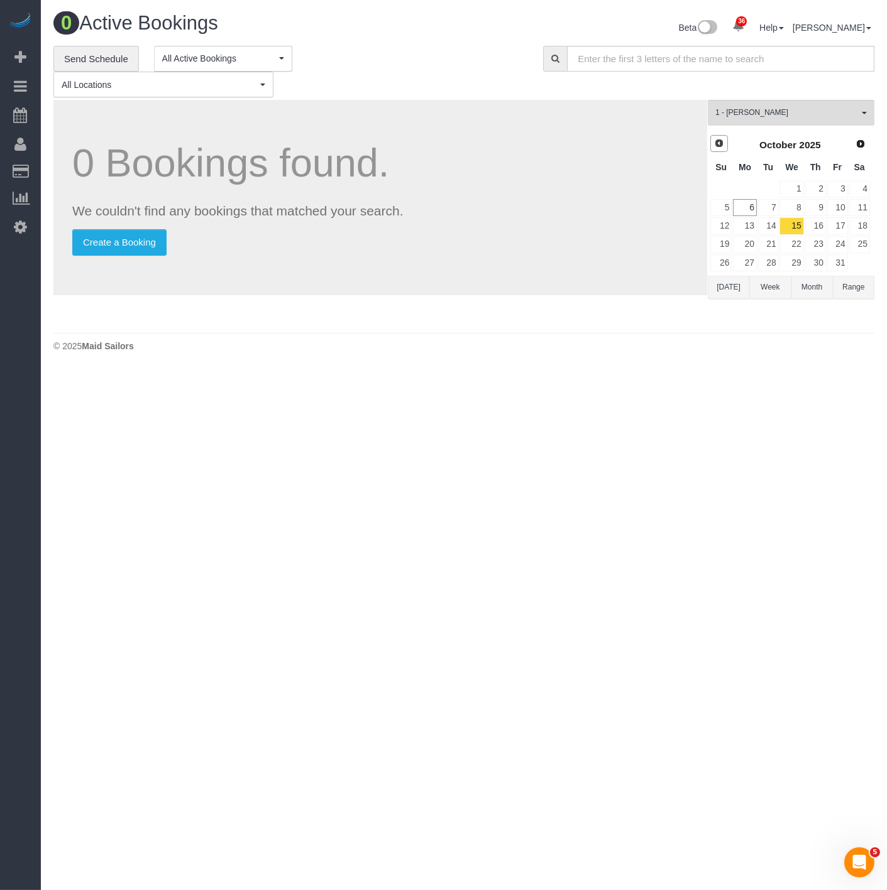
click at [719, 145] on span "Prev" at bounding box center [719, 143] width 10 height 10
click at [711, 149] on link "Prev" at bounding box center [719, 144] width 18 height 18
click at [795, 214] on link "6" at bounding box center [791, 207] width 24 height 17
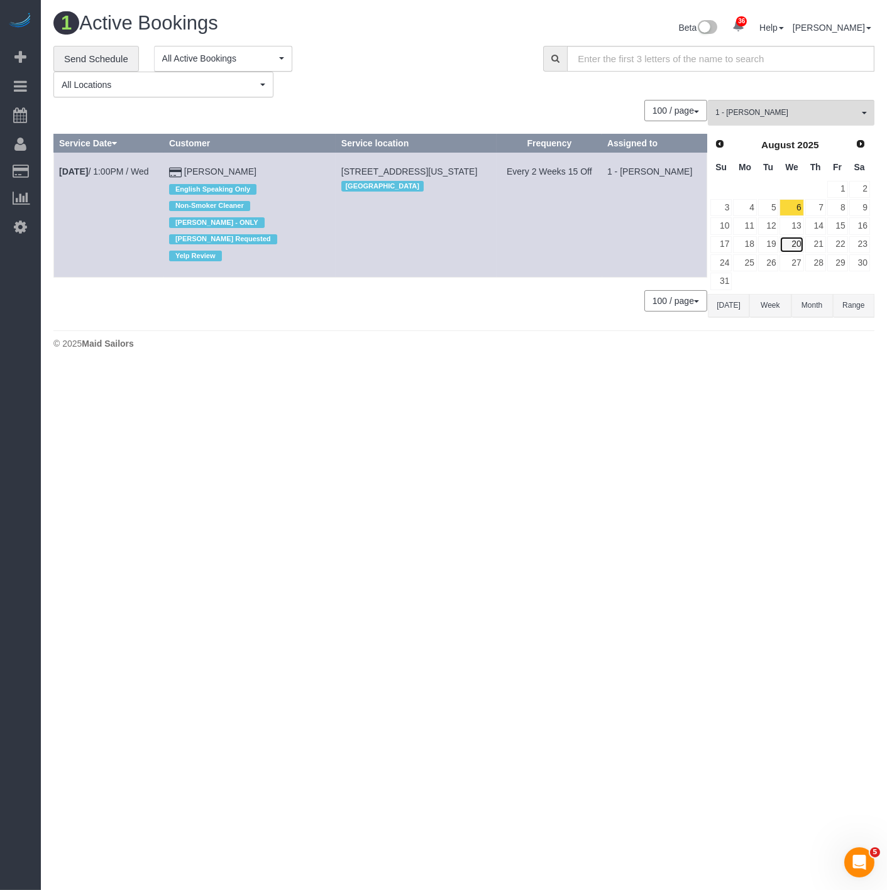
click at [794, 248] on link "20" at bounding box center [791, 244] width 24 height 17
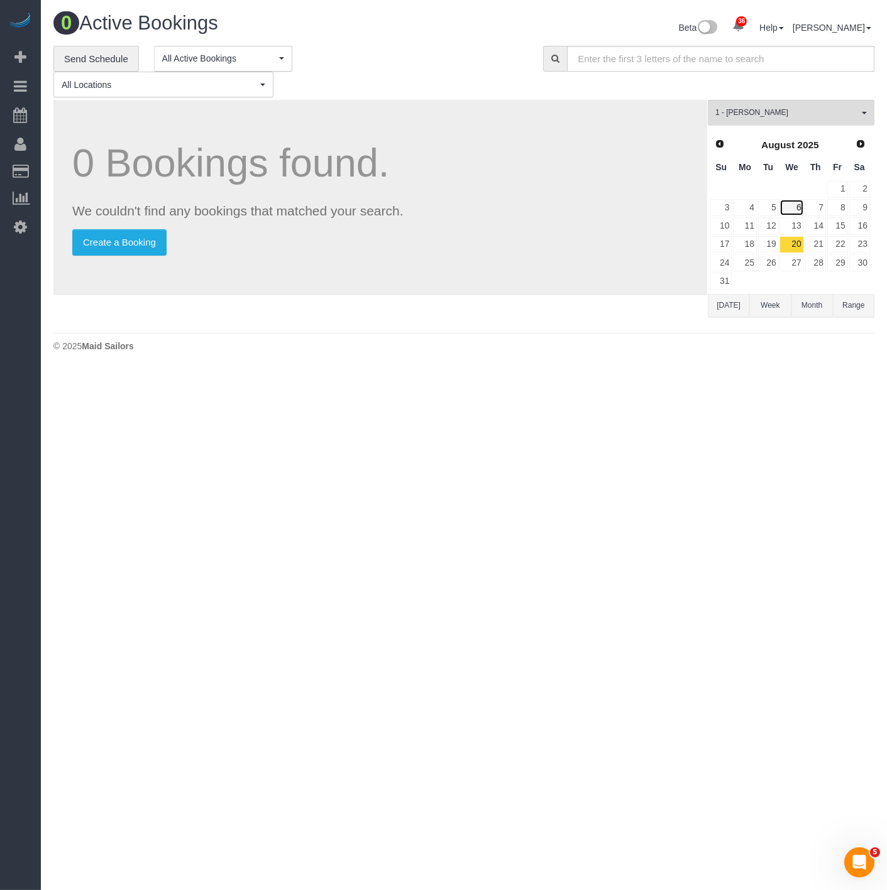
click at [794, 205] on link "6" at bounding box center [791, 207] width 24 height 17
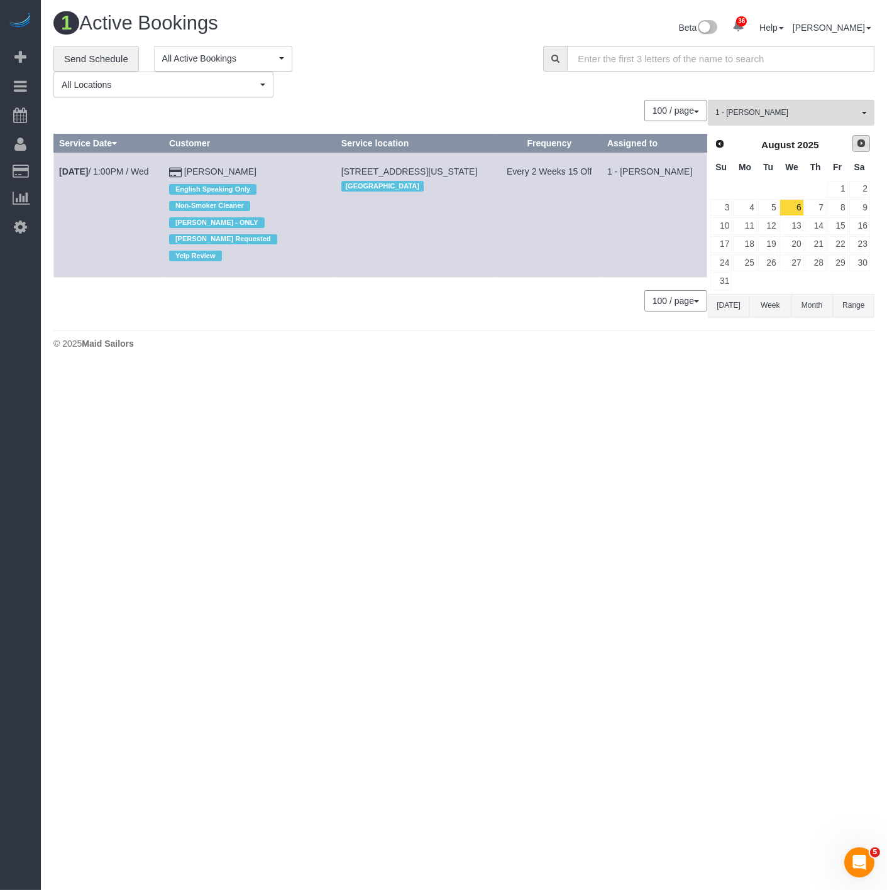
click at [868, 146] on link "Next" at bounding box center [861, 144] width 18 height 18
click at [799, 211] on link "8" at bounding box center [791, 207] width 24 height 17
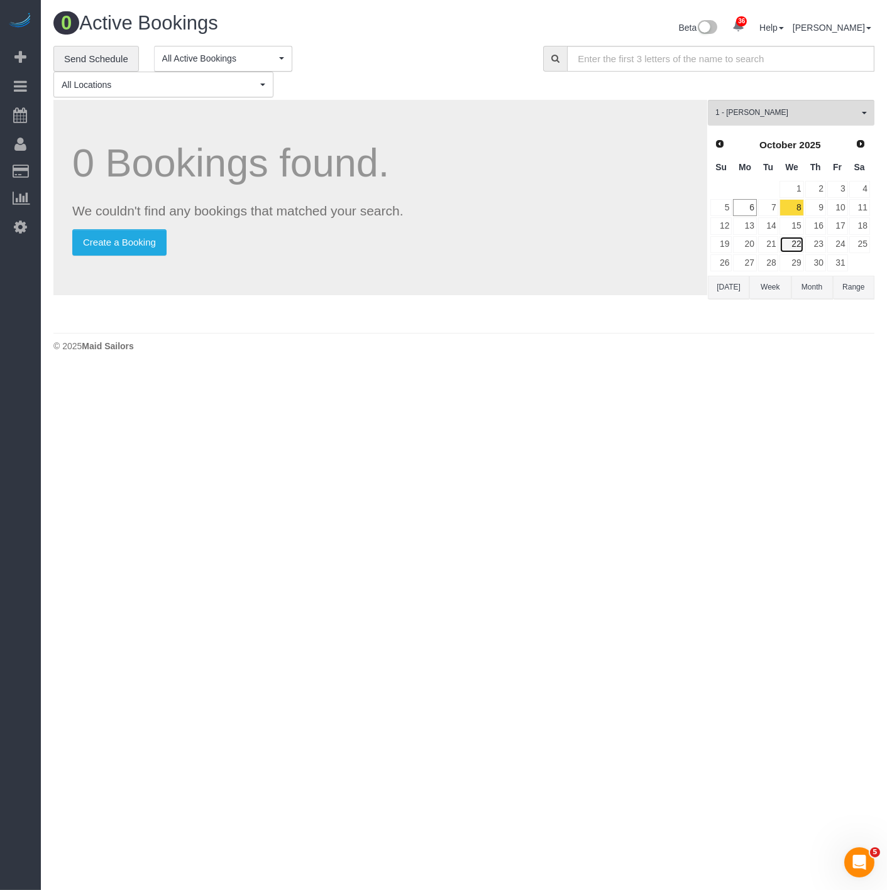
click at [787, 240] on link "22" at bounding box center [791, 244] width 24 height 17
click at [790, 204] on link "8" at bounding box center [791, 207] width 24 height 17
